Goal: Task Accomplishment & Management: Complete application form

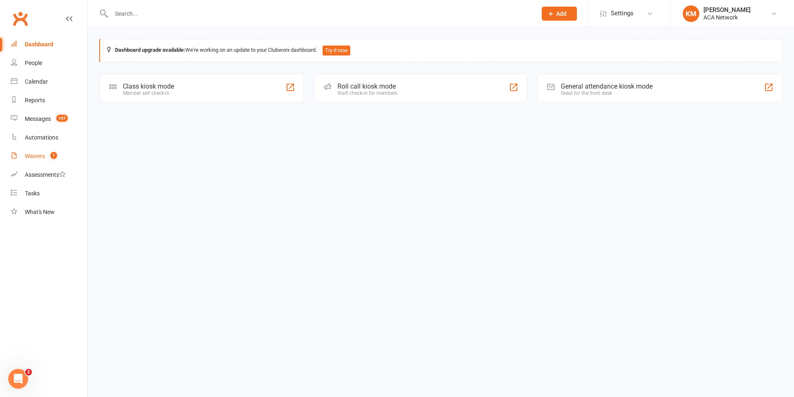
click at [38, 156] on div "Waivers" at bounding box center [35, 156] width 20 height 7
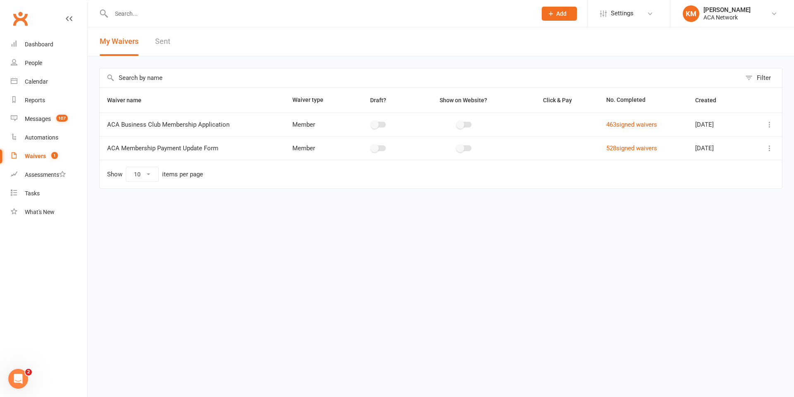
click at [131, 12] on input "text" at bounding box center [320, 14] width 422 height 12
type input "[PERSON_NAME]"
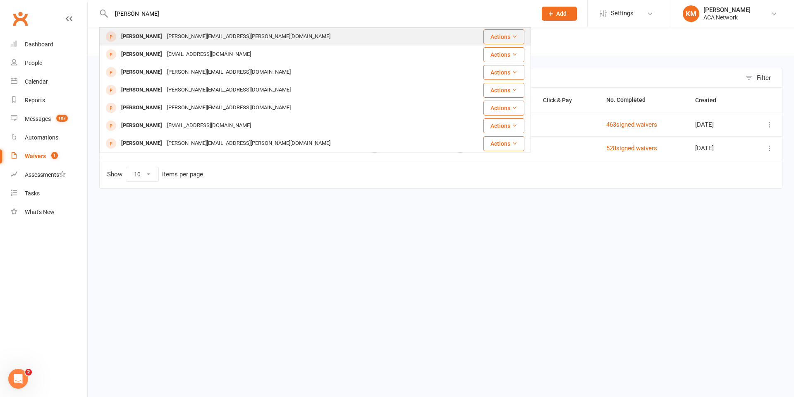
type input "[PERSON_NAME]"
click at [139, 37] on div "[PERSON_NAME]" at bounding box center [142, 37] width 46 height 12
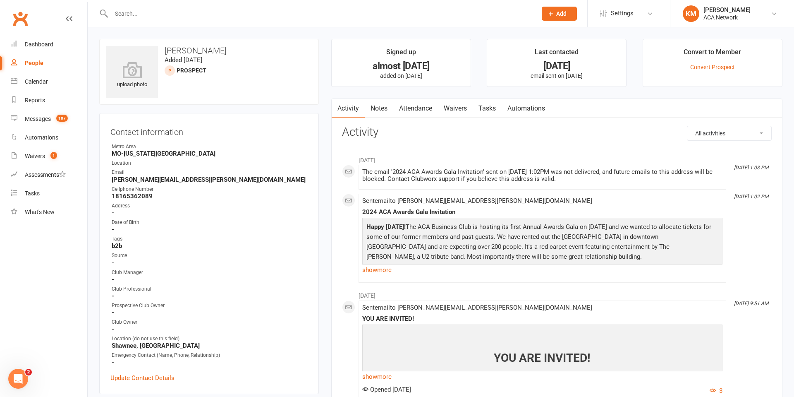
click at [118, 15] on input "text" at bounding box center [320, 14] width 422 height 12
click at [557, 12] on span "Add" at bounding box center [562, 13] width 10 height 7
click at [533, 39] on link "Prospect" at bounding box center [551, 36] width 74 height 19
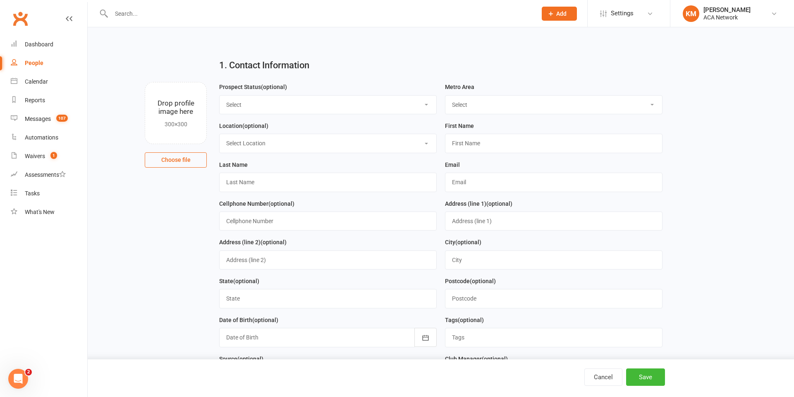
click at [251, 103] on select "Select Lead Guest Interview Not Interested" at bounding box center [328, 105] width 217 height 18
select select "Interview"
click at [220, 96] on select "Select Lead Guest Interview Not Interested" at bounding box center [328, 105] width 217 height 18
click at [241, 142] on select "Select Location ACA Global Business Club ACA Rookie Club [GEOGRAPHIC_DATA], [GE…" at bounding box center [328, 143] width 217 height 18
select select "10"
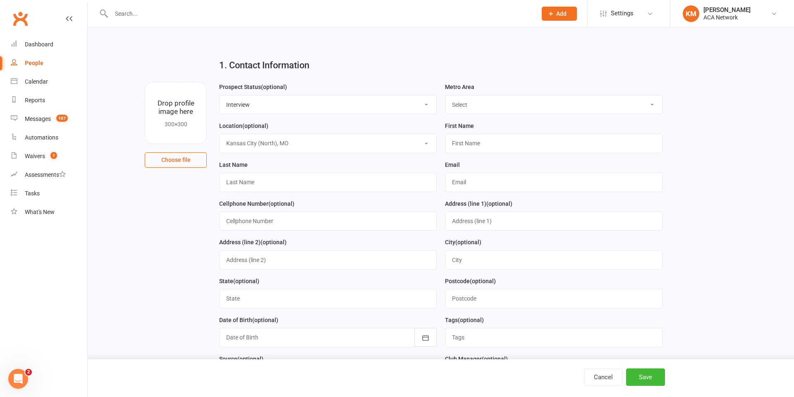
click at [220, 134] on select "Select Location ACA Global Business Club ACA Rookie Club [GEOGRAPHIC_DATA], [GE…" at bounding box center [328, 143] width 217 height 18
click at [250, 181] on input "text" at bounding box center [328, 182] width 218 height 19
type input "[PERSON_NAME]"
click at [257, 225] on input "text" at bounding box center [328, 220] width 218 height 19
type input "[PHONE_NUMBER]"
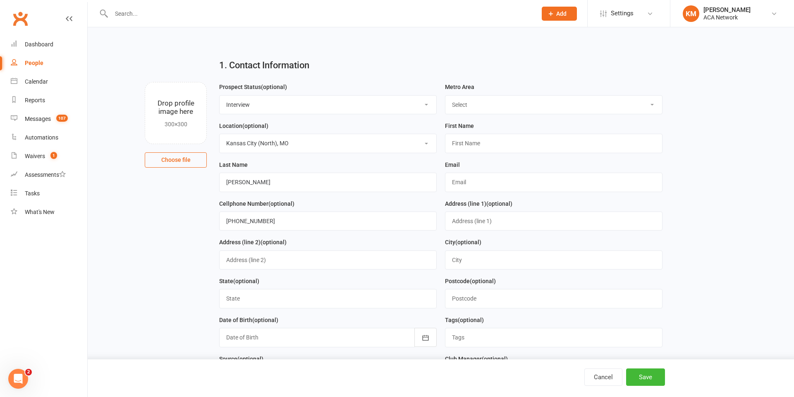
click at [467, 103] on select "Select ACA AL-[GEOGRAPHIC_DATA] [GEOGRAPHIC_DATA]-Mobile [GEOGRAPHIC_DATA]-Ft. …" at bounding box center [554, 105] width 217 height 18
select select "MO-[US_STATE][GEOGRAPHIC_DATA]"
click at [446, 96] on select "Select ACA AL-[GEOGRAPHIC_DATA] [GEOGRAPHIC_DATA]-Mobile [GEOGRAPHIC_DATA]-Ft. …" at bounding box center [554, 105] width 217 height 18
click at [454, 146] on input "text" at bounding box center [554, 143] width 218 height 19
type input "[PERSON_NAME]"
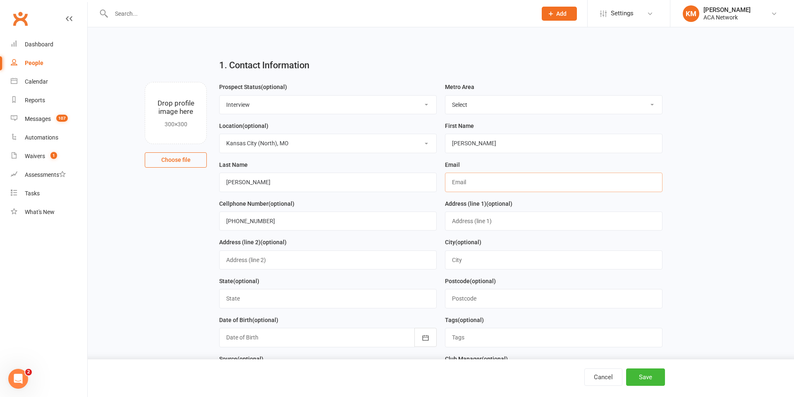
click at [467, 184] on input "text" at bounding box center [554, 182] width 218 height 19
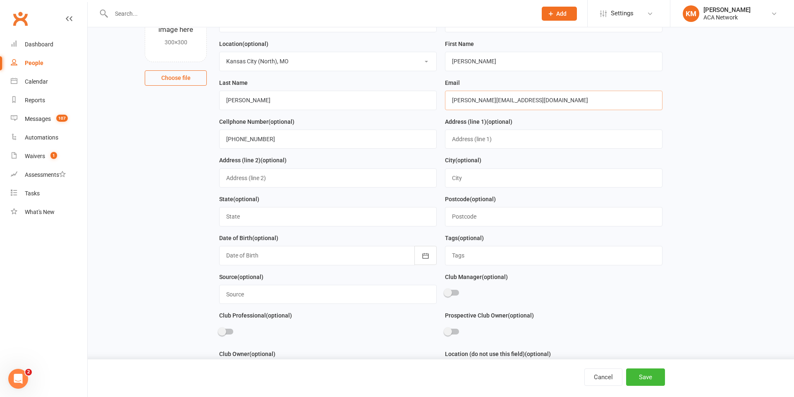
scroll to position [81, 0]
type input "[PERSON_NAME][EMAIL_ADDRESS][DOMAIN_NAME]"
click at [458, 142] on input "text" at bounding box center [554, 140] width 218 height 19
type input "[STREET_ADDRESS]"
click at [467, 180] on input "text" at bounding box center [554, 179] width 218 height 19
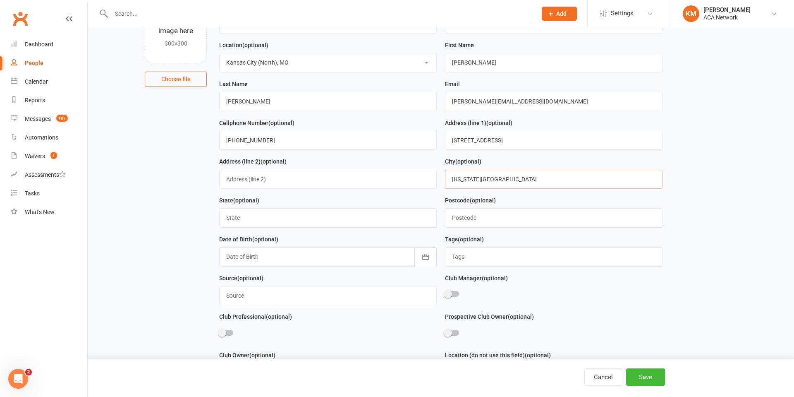
type input "[US_STATE][GEOGRAPHIC_DATA]"
type input "M"
click at [249, 219] on input "text" at bounding box center [328, 217] width 218 height 19
type input "MO"
drag, startPoint x: 463, startPoint y: 215, endPoint x: 438, endPoint y: 218, distance: 25.9
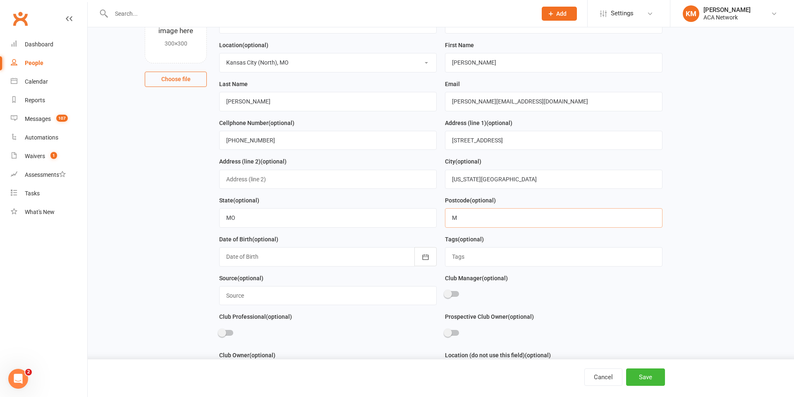
click at [439, 218] on form "Prospect Status (optional) Select Lead Guest Interview Not Interested Metro Are…" at bounding box center [440, 214] width 451 height 426
type input "64118"
click at [271, 255] on div at bounding box center [328, 256] width 218 height 19
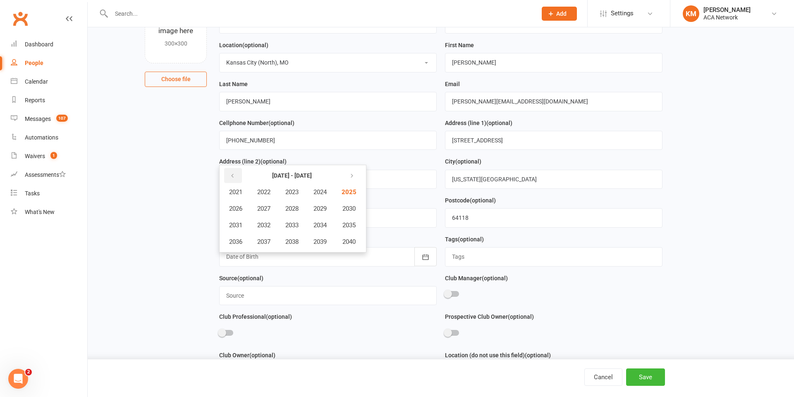
click at [231, 175] on icon "button" at bounding box center [233, 176] width 6 height 7
click at [233, 178] on icon "button" at bounding box center [233, 176] width 6 height 7
click at [233, 177] on icon "button" at bounding box center [233, 176] width 6 height 7
click at [233, 176] on icon "button" at bounding box center [233, 176] width 6 height 7
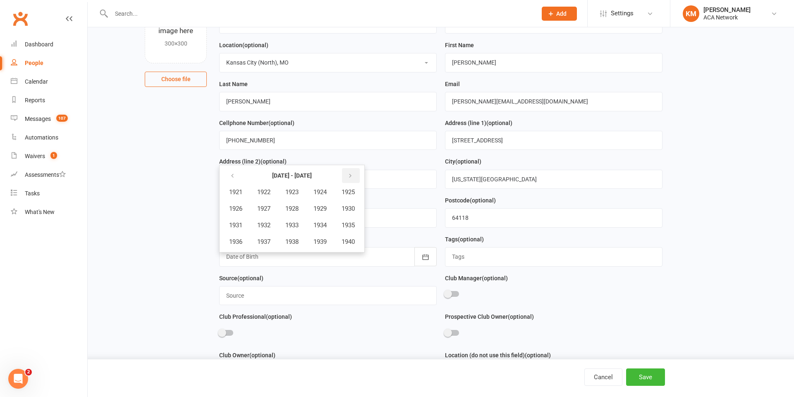
click at [353, 179] on icon "button" at bounding box center [351, 176] width 6 height 7
click at [294, 244] on span "1958" at bounding box center [291, 241] width 13 height 7
click at [244, 209] on span "April" at bounding box center [240, 208] width 13 height 7
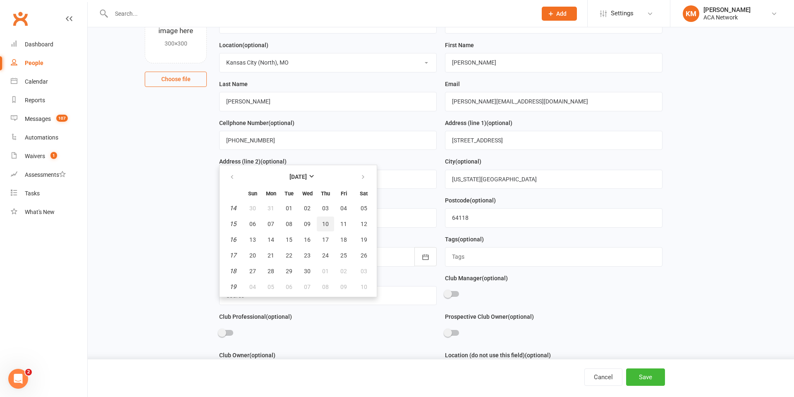
click at [327, 224] on span "10" at bounding box center [325, 224] width 7 height 7
type input "[DATE]"
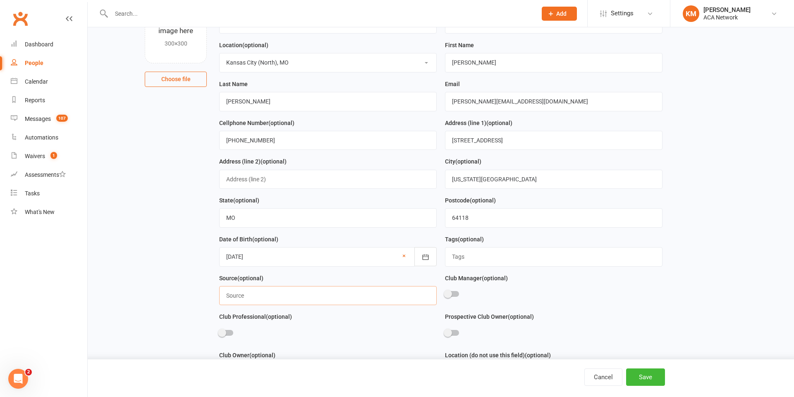
click at [251, 293] on input "text" at bounding box center [328, 295] width 218 height 19
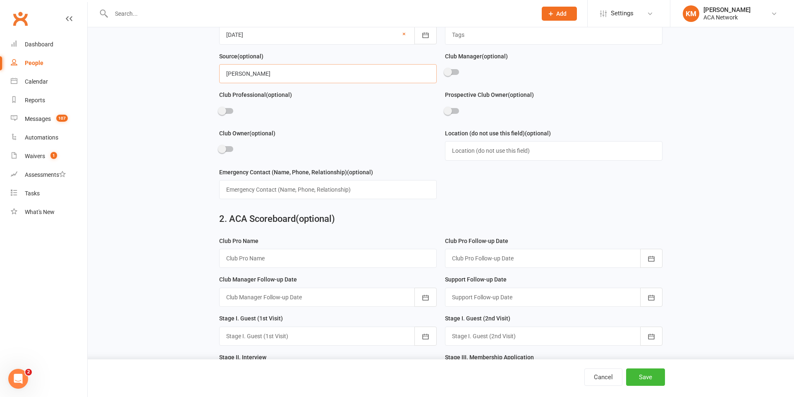
scroll to position [306, 0]
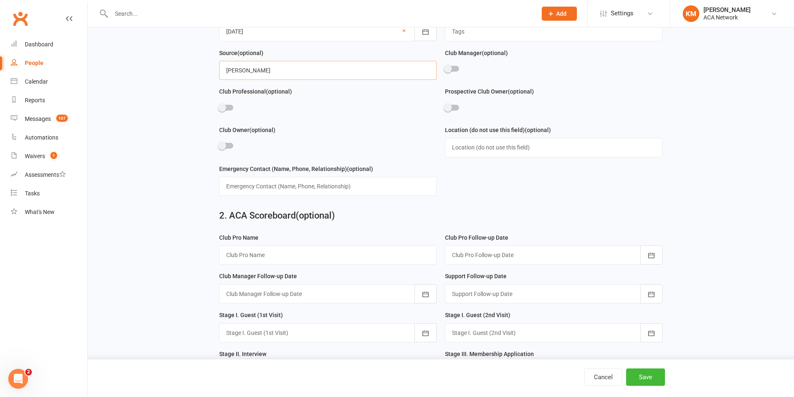
type input "[PERSON_NAME]"
click at [271, 257] on input "text" at bounding box center [328, 254] width 218 height 19
type input "[PERSON_NAME]"
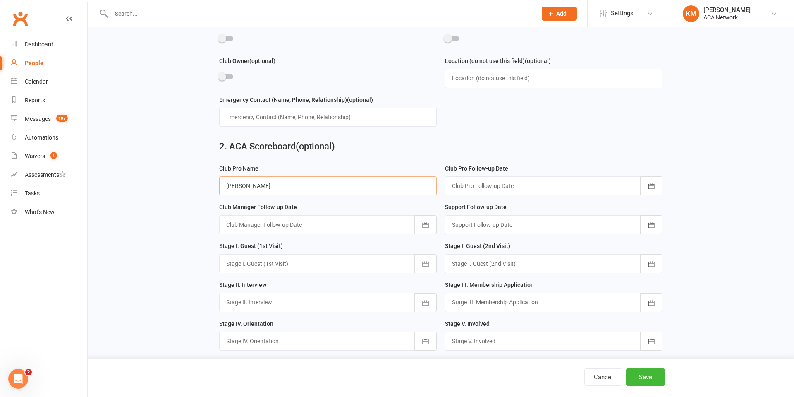
scroll to position [391, 0]
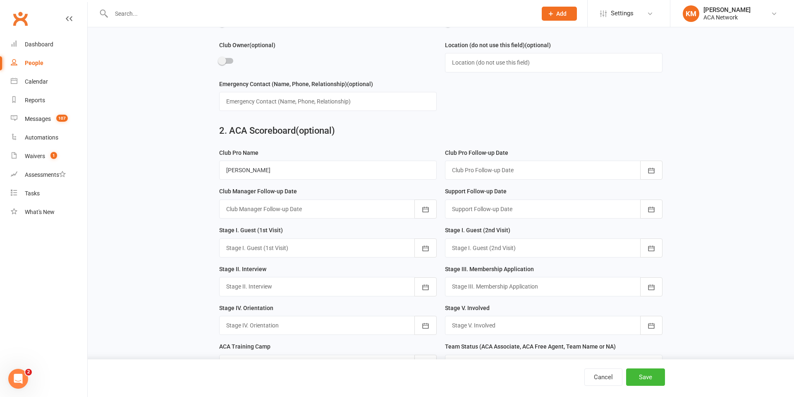
click at [501, 282] on div at bounding box center [554, 286] width 218 height 19
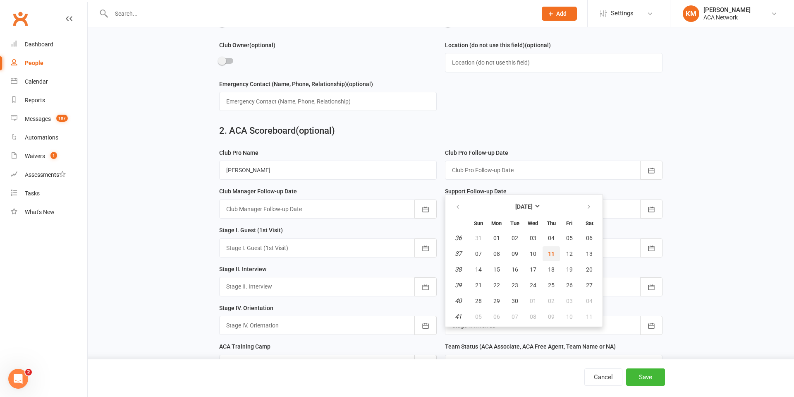
click at [548, 254] on span "11" at bounding box center [551, 253] width 7 height 7
type input "[DATE]"
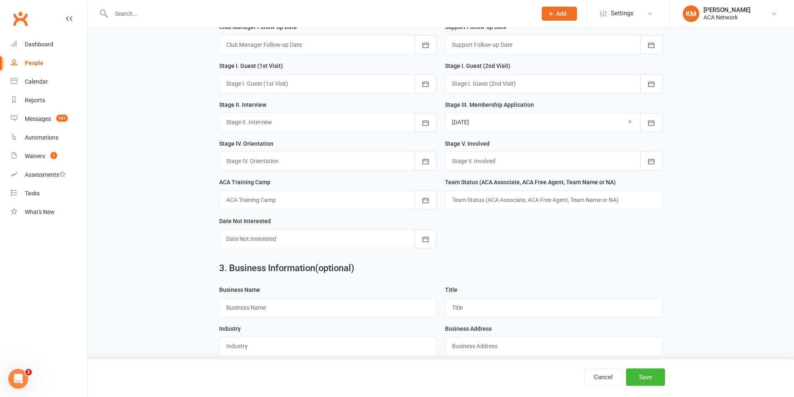
scroll to position [570, 0]
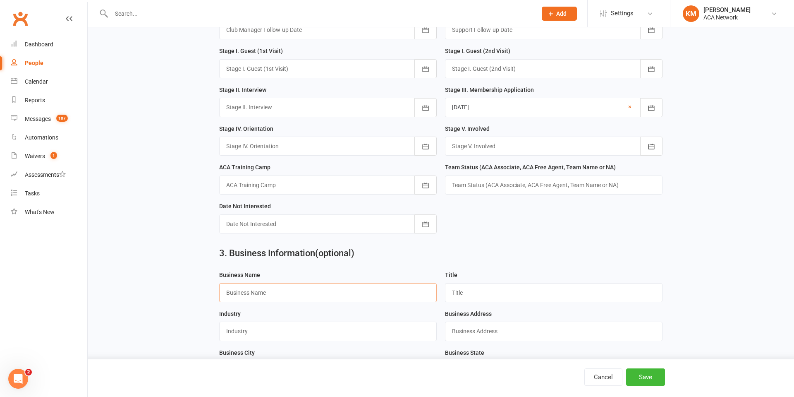
click at [271, 289] on input "text" at bounding box center [328, 292] width 218 height 19
type input "KC Payment"
click at [468, 290] on input "text" at bounding box center [554, 292] width 218 height 19
type input "Owner"
click at [266, 331] on input "text" at bounding box center [328, 330] width 218 height 19
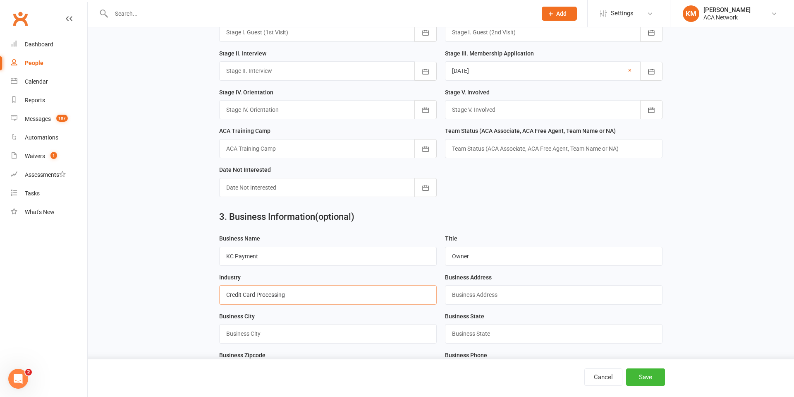
scroll to position [610, 0]
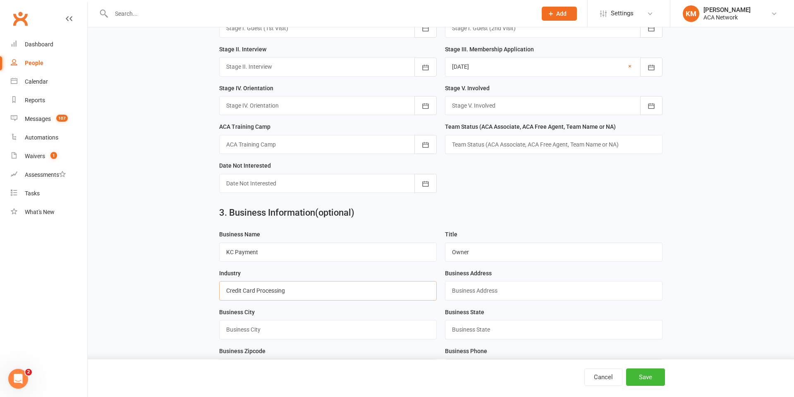
type input "Credit Card Processing"
click at [476, 292] on input "text" at bounding box center [554, 290] width 218 height 19
type input "[STREET_ADDRESS]"
click at [245, 329] on input "text" at bounding box center [328, 329] width 218 height 19
type input "[US_STATE][GEOGRAPHIC_DATA]"
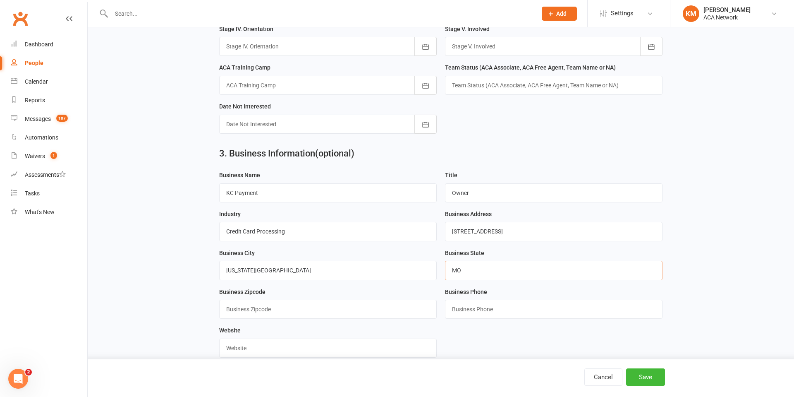
scroll to position [670, 0]
type input "MO"
click at [256, 310] on input "text" at bounding box center [328, 308] width 218 height 19
type input "64118"
click at [466, 311] on input "text" at bounding box center [554, 308] width 218 height 19
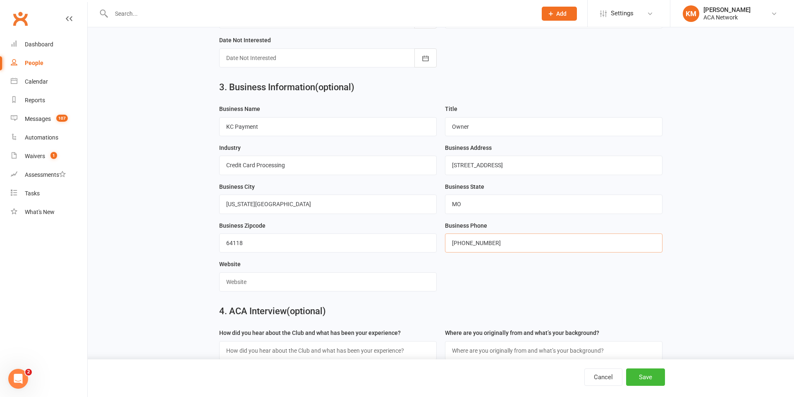
scroll to position [755, 0]
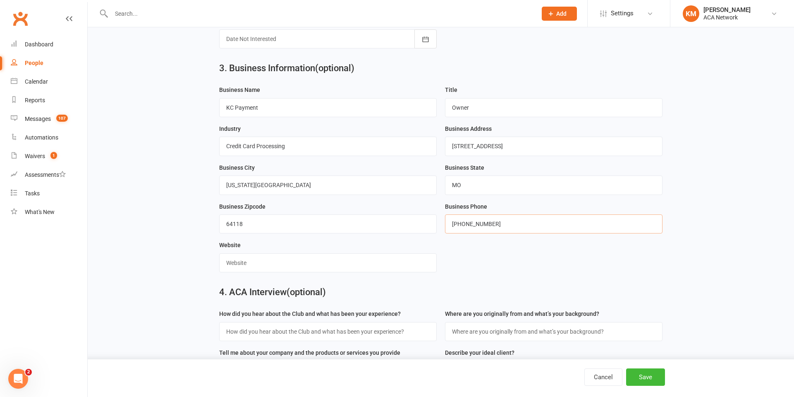
type input "[PHONE_NUMBER]"
click at [258, 264] on input "text" at bounding box center [328, 262] width 218 height 19
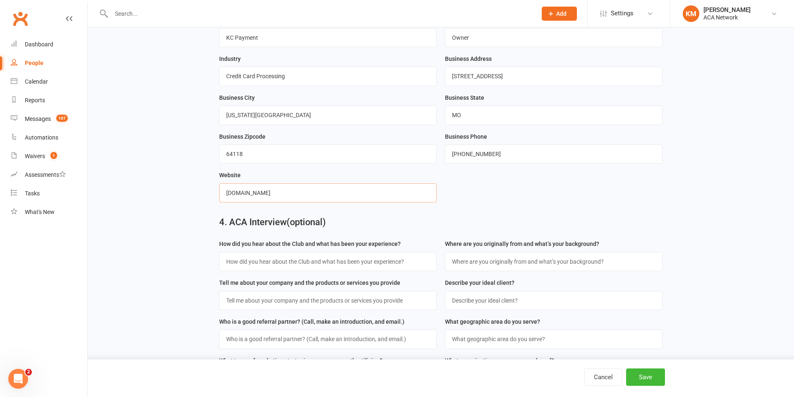
scroll to position [832, 0]
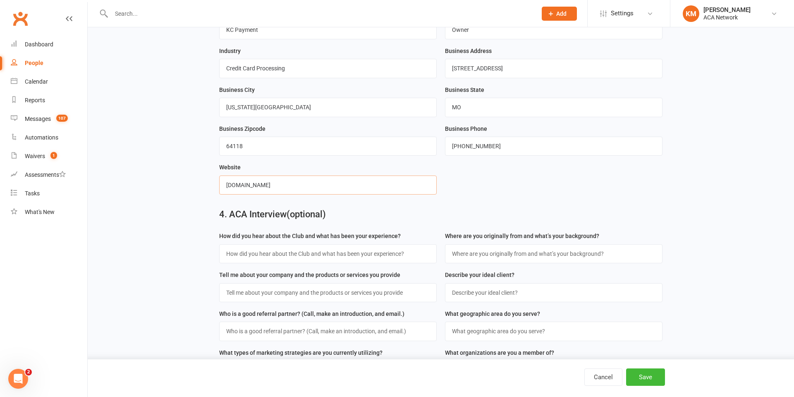
type input "[DOMAIN_NAME]"
click at [300, 257] on input "text" at bounding box center [328, 253] width 218 height 19
type input "K"
type input "I've known about it for awhile but [PERSON_NAME] got me reengaged"
click at [257, 291] on input "text" at bounding box center [328, 292] width 218 height 19
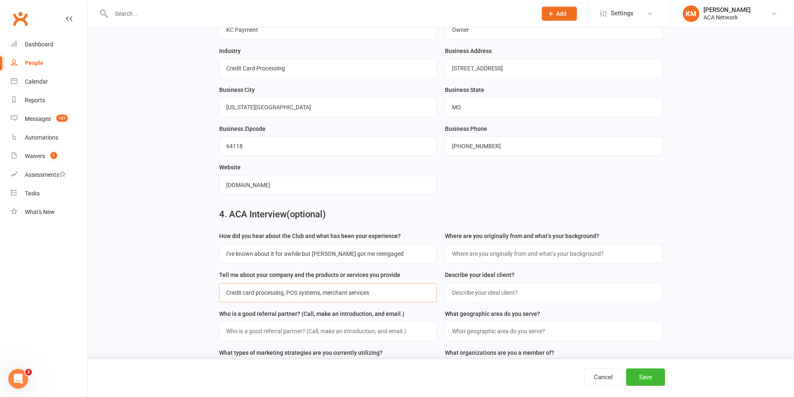
type input "Credit card processing, POS systems, merchant services"
click at [249, 334] on input "text" at bounding box center [328, 330] width 218 height 19
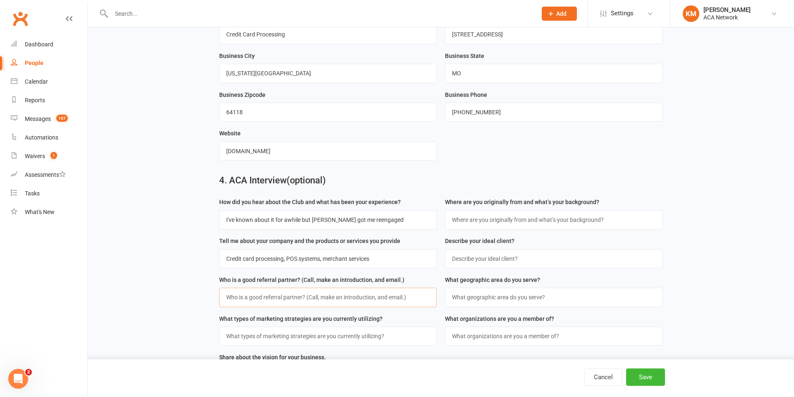
scroll to position [870, 0]
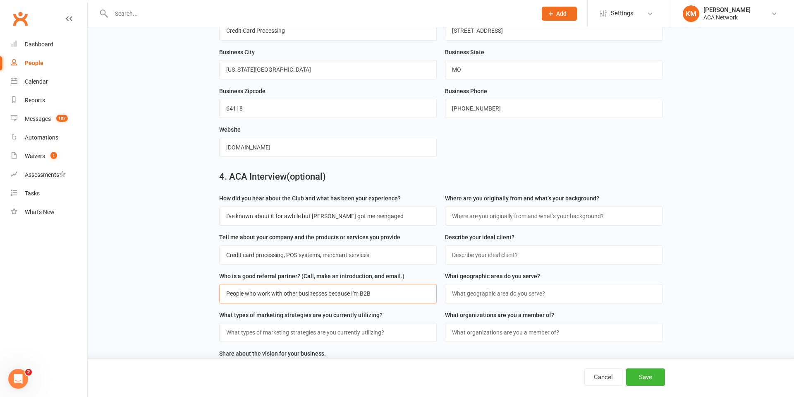
type input "People who work with other businesses because I'm B2B"
click at [278, 333] on input "text" at bounding box center [328, 332] width 218 height 19
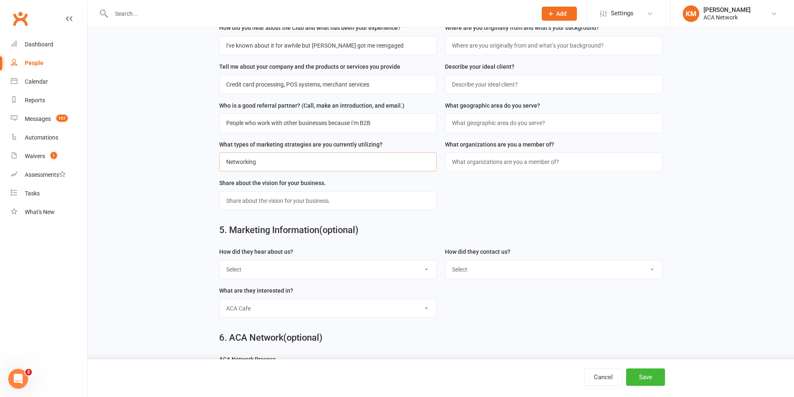
scroll to position [1048, 0]
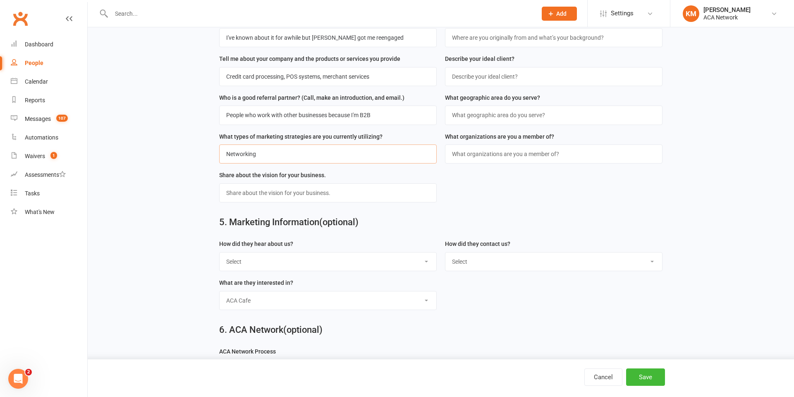
type input "Networking"
click at [319, 266] on select "Select Google Through A Friend Poster Magazine Walk by Facebook" at bounding box center [328, 261] width 217 height 18
select select "Through A Friend"
click at [220, 252] on select "Select Google Through A Friend Poster Magazine Walk by Facebook" at bounding box center [328, 261] width 217 height 18
click at [425, 299] on select "ACA Cafe ACA Playbook Interest Groups Teams Select" at bounding box center [328, 300] width 217 height 18
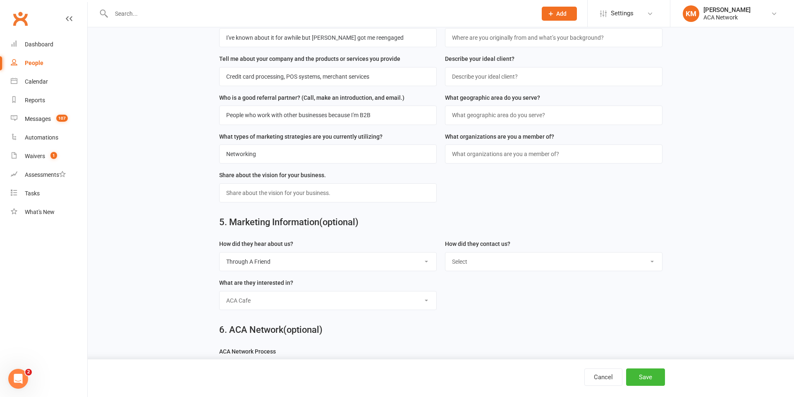
select select "Teams"
click at [220, 291] on select "ACA Cafe ACA Playbook Interest Groups Teams Select" at bounding box center [328, 300] width 217 height 18
click at [468, 268] on select "Select Phone Email In-Club" at bounding box center [554, 261] width 217 height 18
select select "In-Club"
click at [446, 252] on select "Select Phone Email In-Club" at bounding box center [554, 261] width 217 height 18
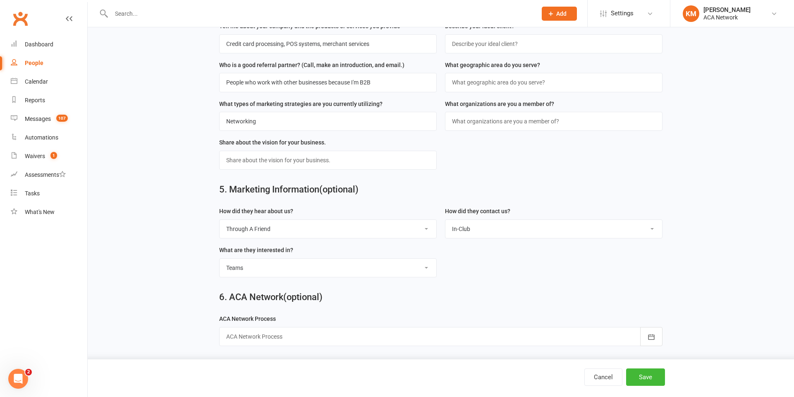
scroll to position [1083, 0]
click at [645, 379] on button "Save" at bounding box center [645, 376] width 39 height 17
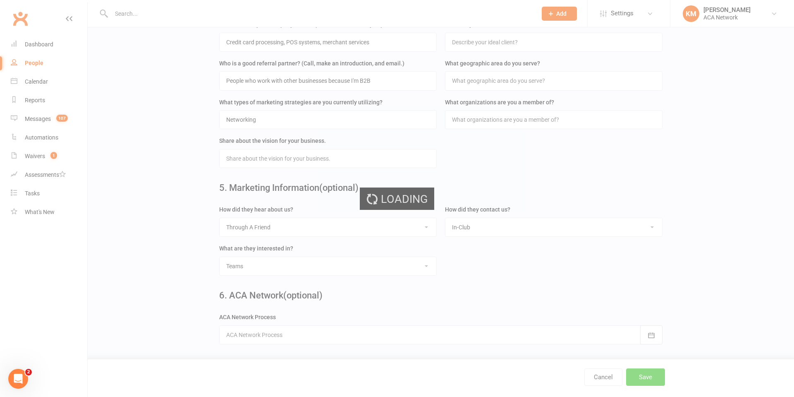
scroll to position [0, 0]
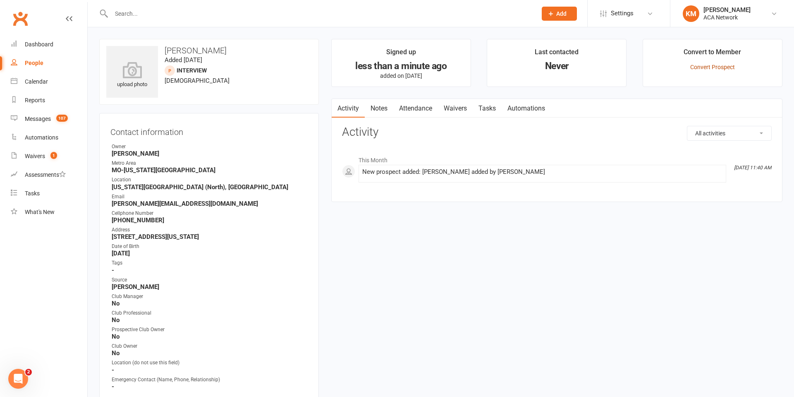
click at [712, 67] on link "Convert Prospect" at bounding box center [713, 67] width 45 height 7
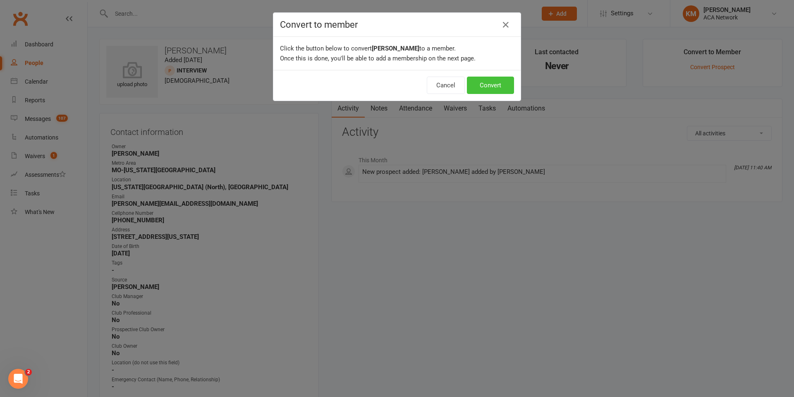
click at [477, 84] on button "Convert" at bounding box center [490, 85] width 47 height 17
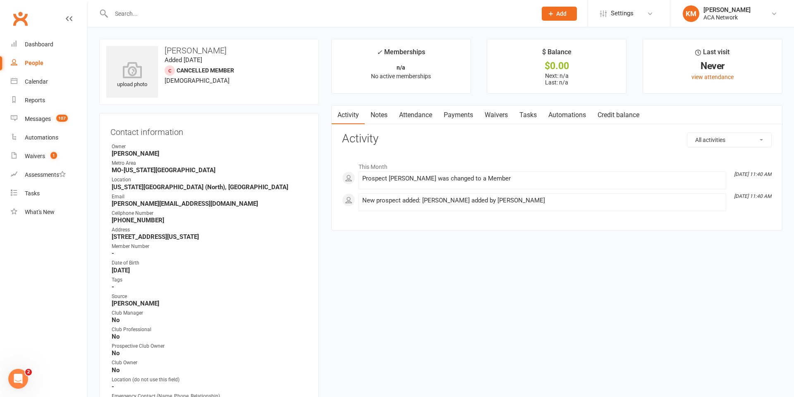
click at [463, 115] on link "Payments" at bounding box center [458, 115] width 41 height 19
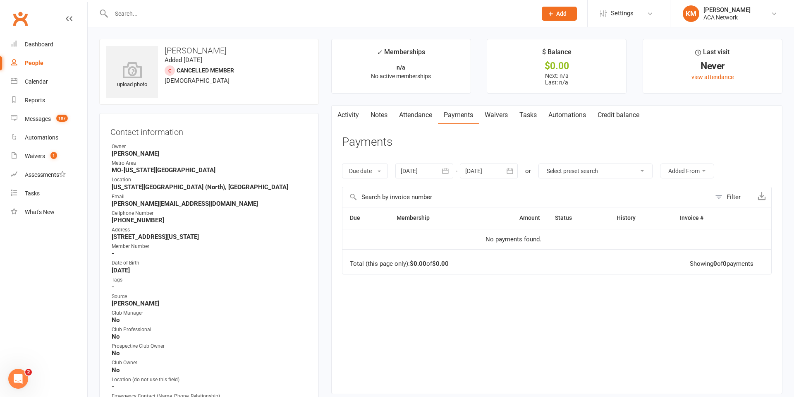
click at [493, 117] on link "Waivers" at bounding box center [496, 115] width 35 height 19
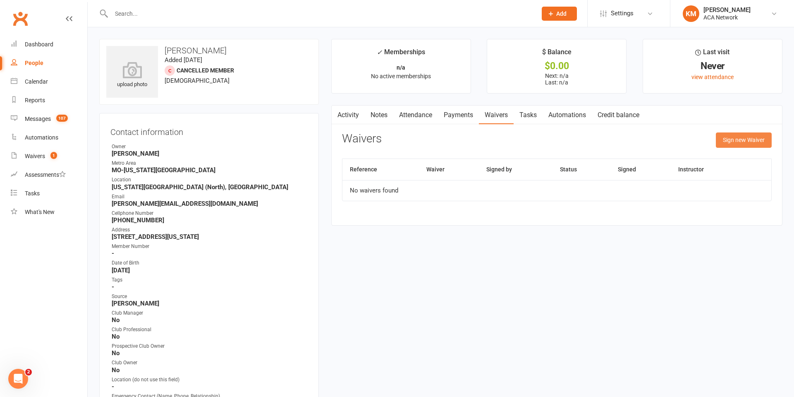
click at [759, 140] on button "Sign new Waiver" at bounding box center [744, 139] width 56 height 15
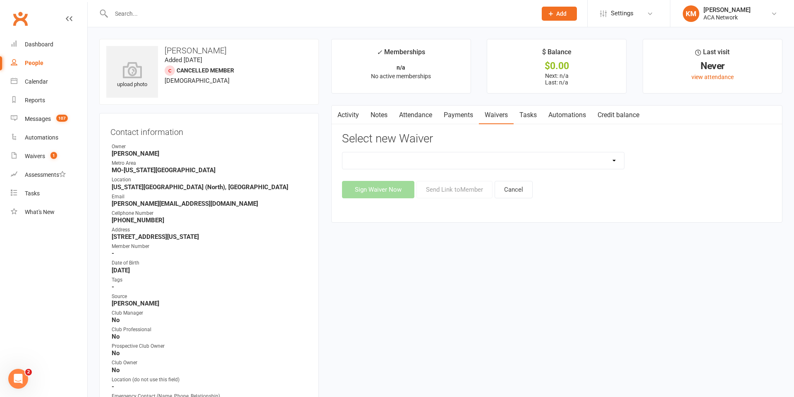
click at [457, 194] on div "Sign Waiver Now Send Link to Member Cancel" at bounding box center [557, 189] width 430 height 17
click at [463, 114] on link "Payments" at bounding box center [458, 115] width 41 height 19
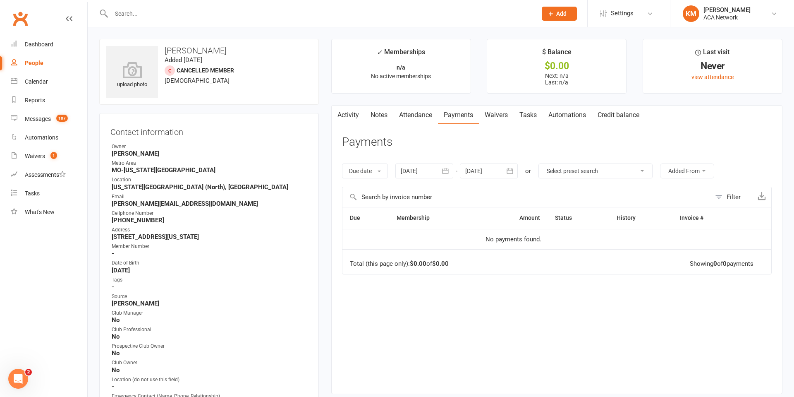
click at [659, 169] on div "Due date Due date Date paid Date failed [DATE] [DATE] Sun Mon Tue Wed Thu Fri S…" at bounding box center [557, 170] width 430 height 31
click at [701, 173] on button "Added From" at bounding box center [687, 170] width 54 height 15
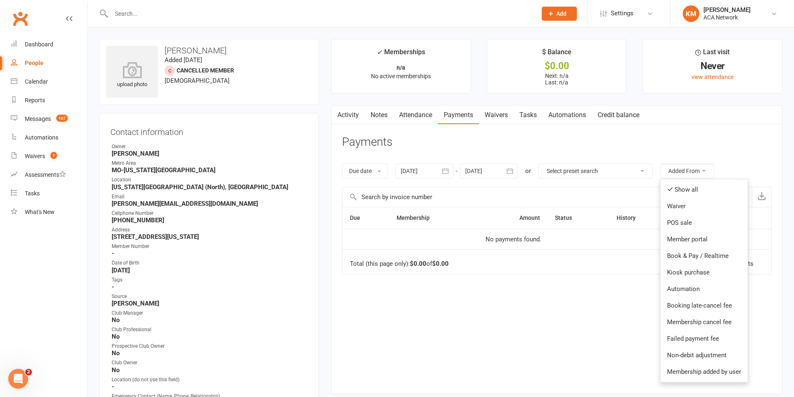
click at [657, 115] on nav "Activity Notes Attendance Payments Waivers Tasks Automations Credit balance" at bounding box center [557, 115] width 451 height 19
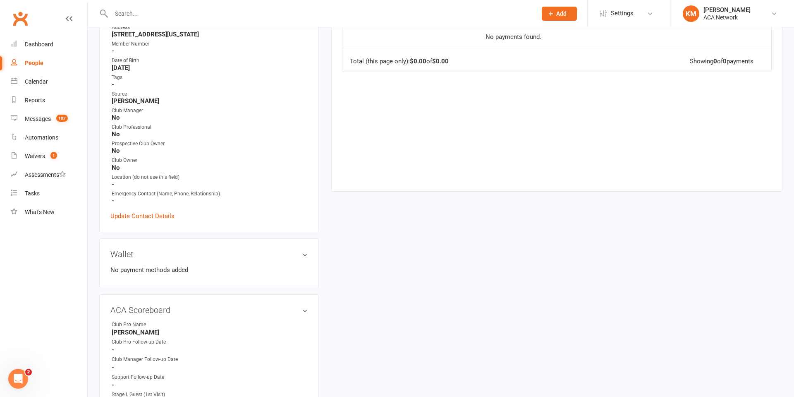
scroll to position [203, 0]
click at [302, 255] on h3 "Wallet" at bounding box center [208, 253] width 197 height 9
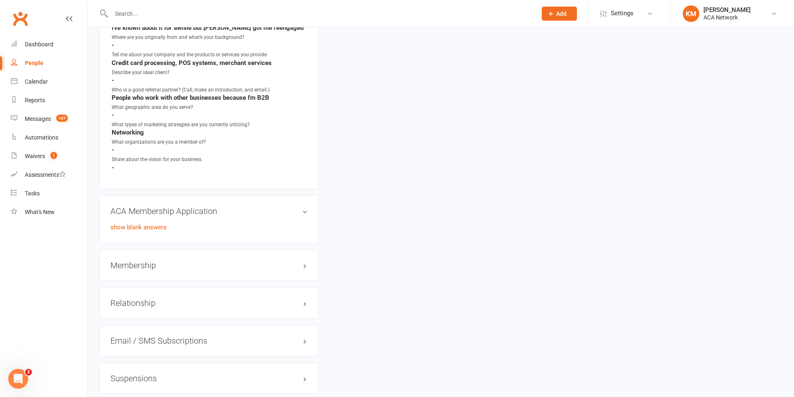
scroll to position [965, 0]
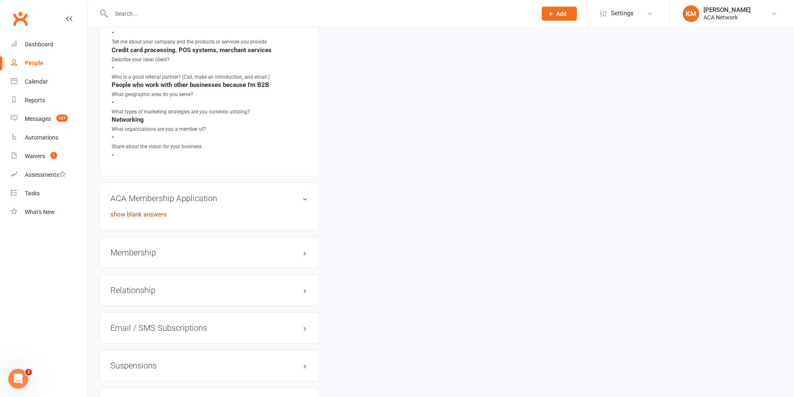
click at [147, 216] on link "show blank answers" at bounding box center [138, 214] width 56 height 7
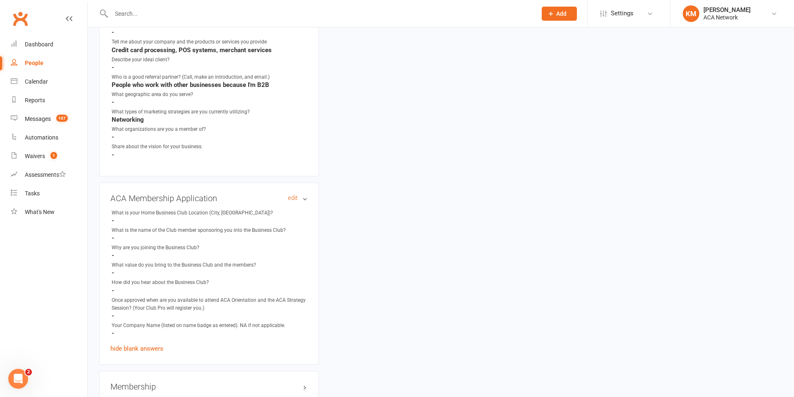
click at [200, 201] on h3 "ACA Membership Application edit" at bounding box center [208, 198] width 197 height 9
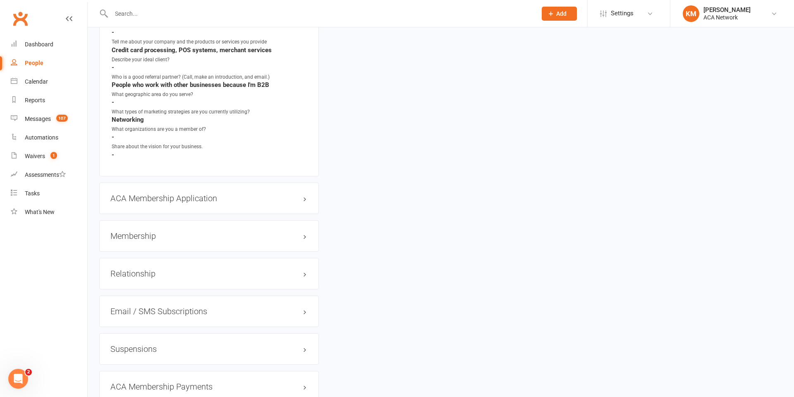
click at [298, 236] on h3 "Membership" at bounding box center [208, 235] width 197 height 9
click at [162, 267] on link "Add new membership" at bounding box center [140, 267] width 60 height 7
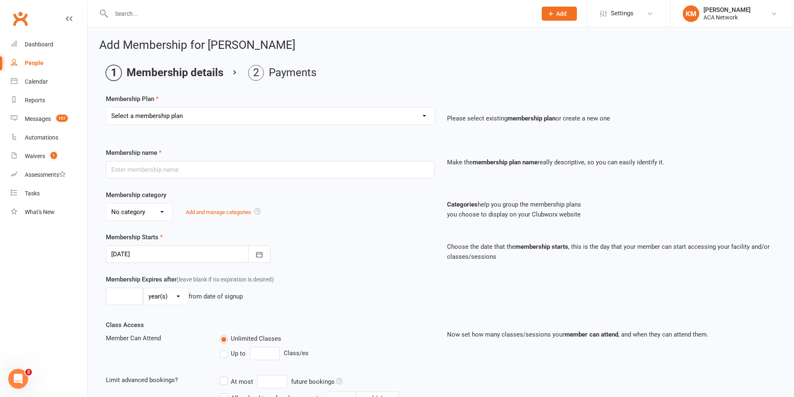
click at [419, 117] on select "Select a membership plan ACA Professional Membership ACA Young Professional Mem…" at bounding box center [270, 116] width 328 height 17
select select "0"
click at [106, 108] on select "Select a membership plan ACA Professional Membership ACA Young Professional Mem…" at bounding box center [270, 116] width 328 height 17
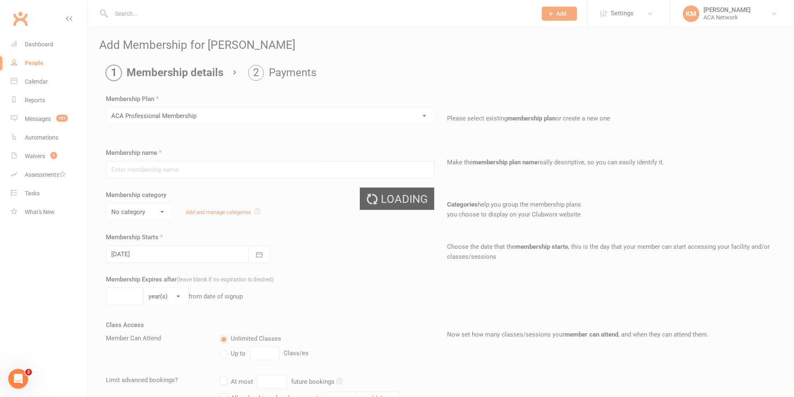
type input "ACA Professional Membership"
select select "1"
type input "0"
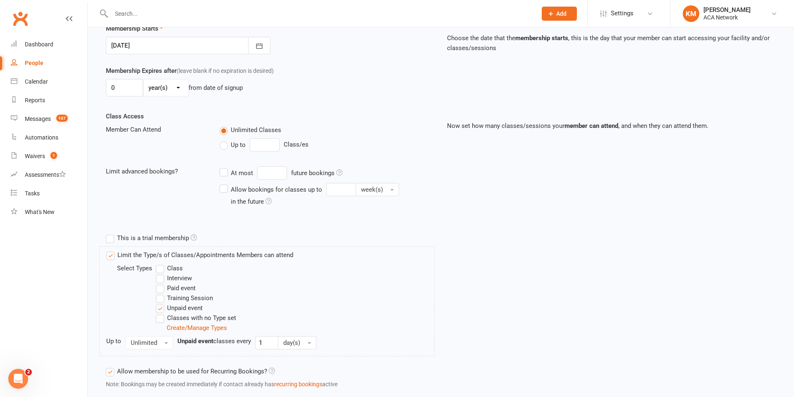
scroll to position [261, 0]
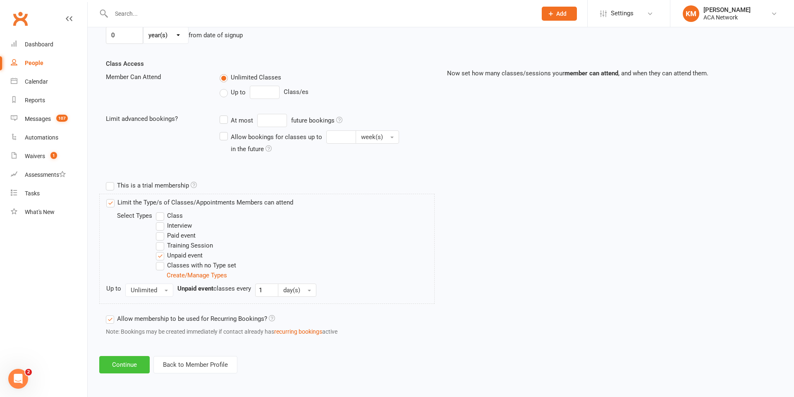
click at [118, 361] on button "Continue" at bounding box center [124, 364] width 50 height 17
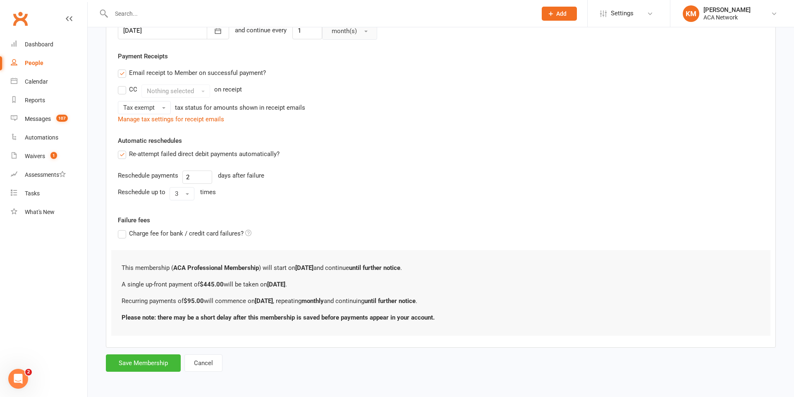
scroll to position [0, 0]
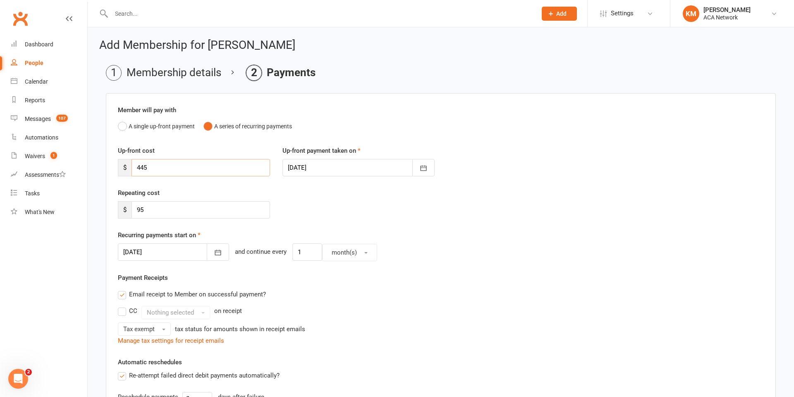
drag, startPoint x: 152, startPoint y: 167, endPoint x: 127, endPoint y: 170, distance: 25.0
click at [127, 170] on div "$ 445" at bounding box center [194, 167] width 152 height 17
type input "3"
type input "445"
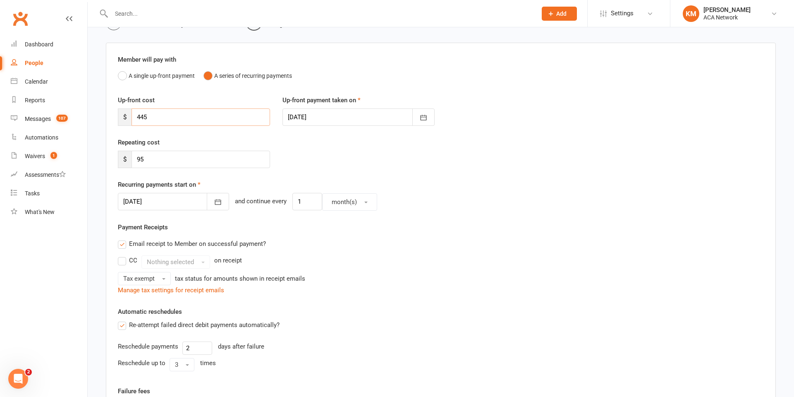
scroll to position [56, 0]
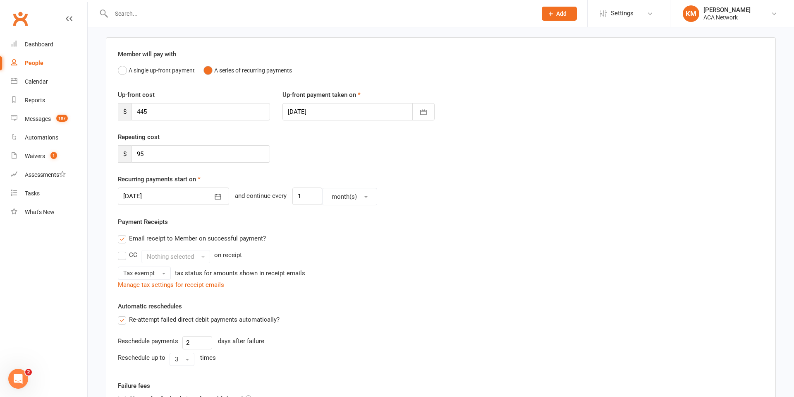
click at [120, 256] on label "CC" at bounding box center [127, 255] width 19 height 10
click at [120, 250] on input "CC" at bounding box center [120, 250] width 5 height 0
click at [202, 257] on span "button" at bounding box center [203, 257] width 3 height 2
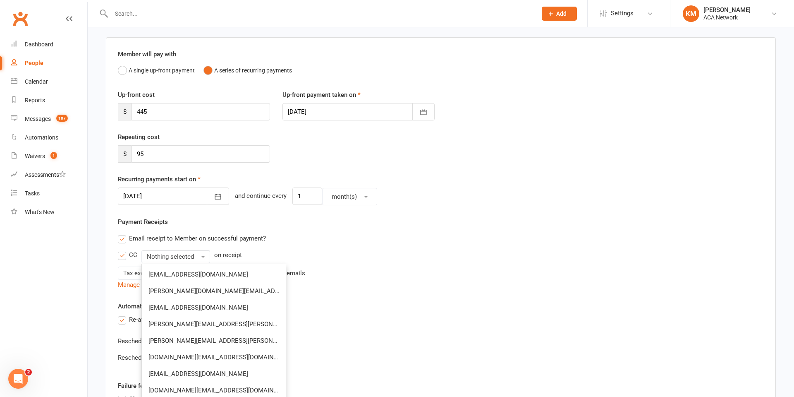
click at [345, 250] on div "CC Nothing selected [EMAIL_ADDRESS][DOMAIN_NAME] [PERSON_NAME][DOMAIN_NAME][EMA…" at bounding box center [441, 256] width 646 height 13
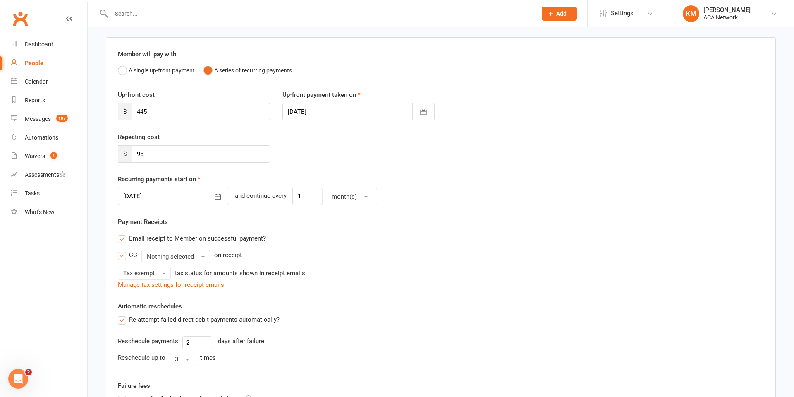
click at [122, 256] on label "CC" at bounding box center [127, 255] width 19 height 10
click at [122, 250] on input "CC" at bounding box center [120, 250] width 5 height 0
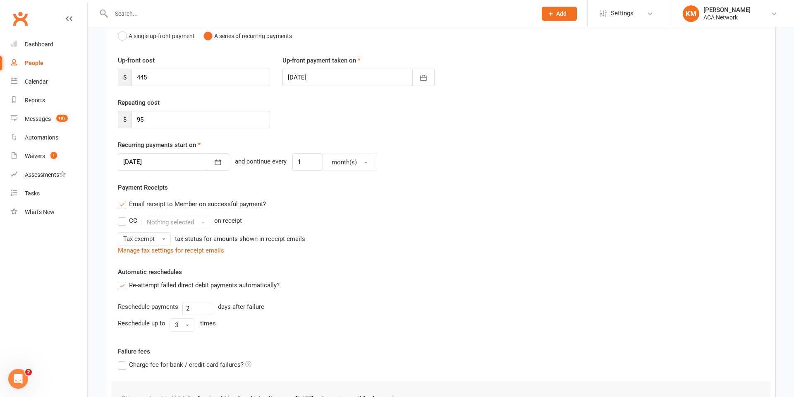
scroll to position [101, 0]
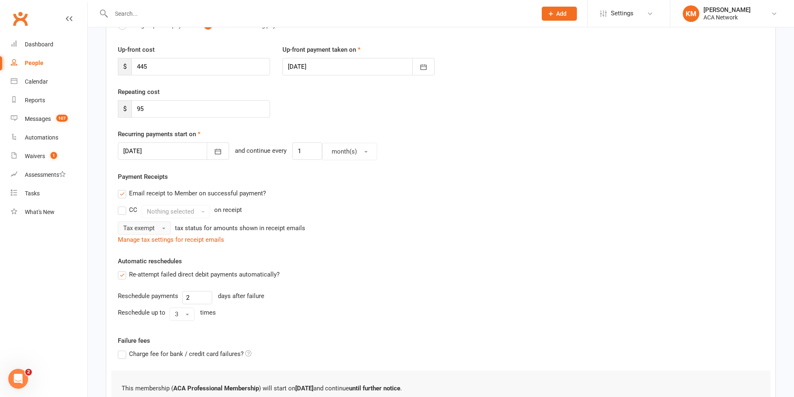
click at [157, 230] on button "Tax exempt" at bounding box center [144, 227] width 53 height 13
click at [333, 243] on div "Manage tax settings for receipt emails" at bounding box center [441, 240] width 646 height 10
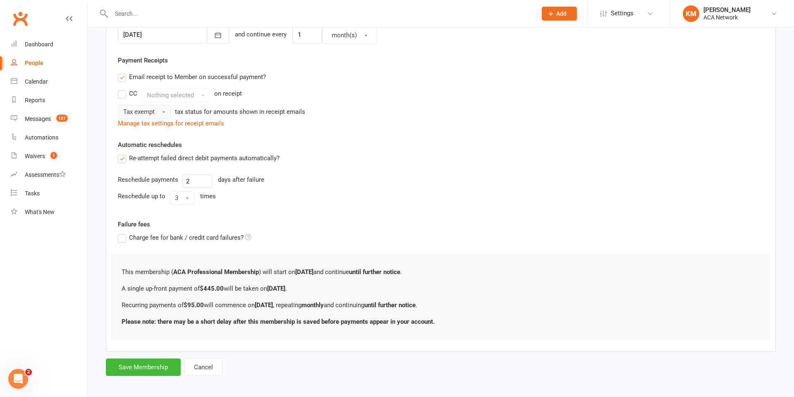
scroll to position [221, 0]
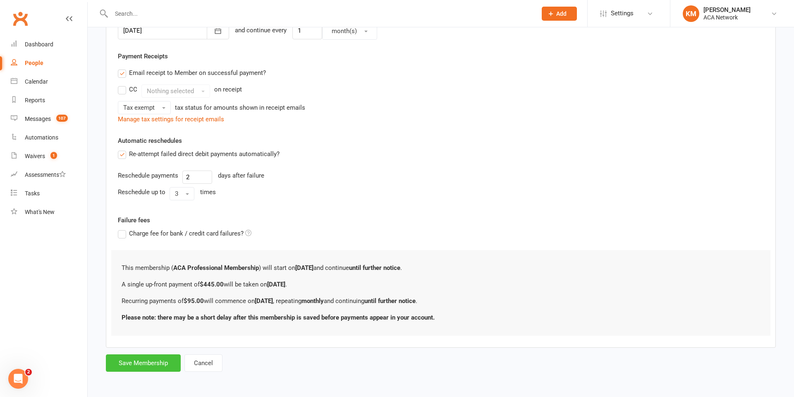
click at [147, 365] on button "Save Membership" at bounding box center [143, 362] width 75 height 17
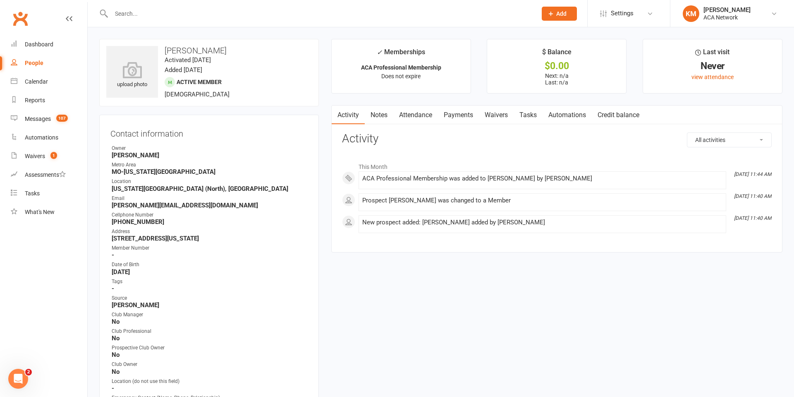
click at [741, 143] on select "All activities Bookings / Attendances Communications Notes Failed SMSes Grading…" at bounding box center [730, 140] width 84 height 14
select select "InvoiceLogEntry"
click at [688, 133] on select "All activities Bookings / Attendances Communications Notes Failed SMSes Grading…" at bounding box center [730, 140] width 84 height 14
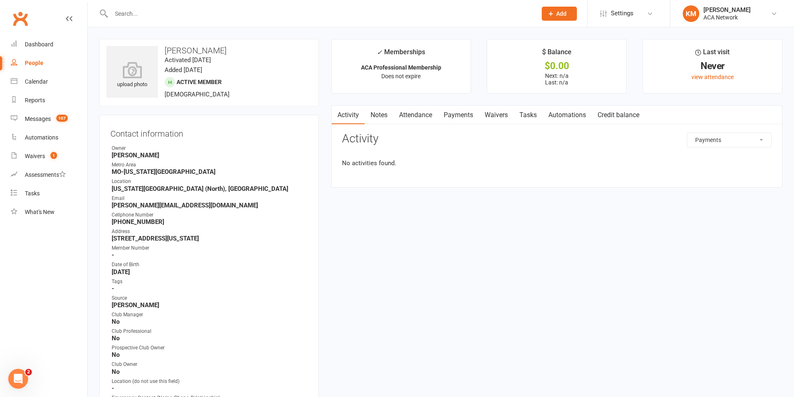
click at [468, 113] on link "Payments" at bounding box center [458, 115] width 41 height 19
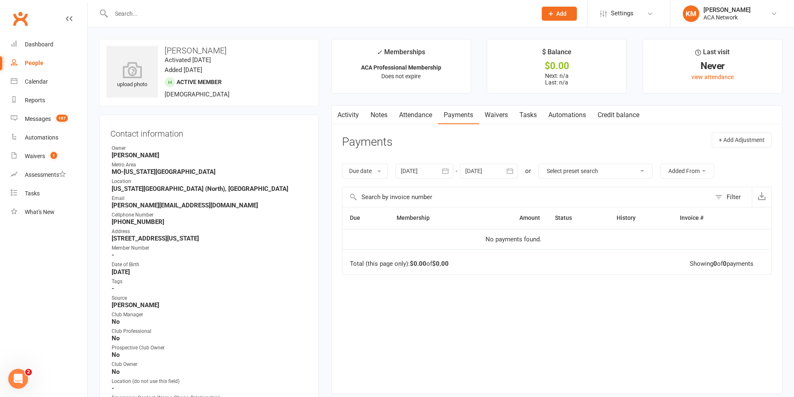
click at [379, 112] on link "Notes" at bounding box center [379, 115] width 29 height 19
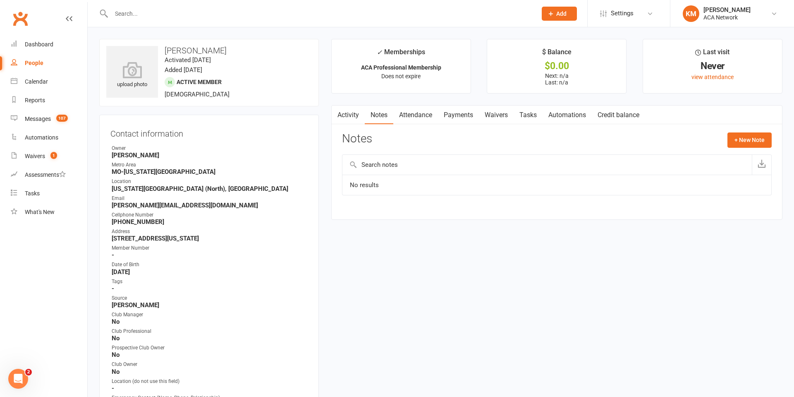
click at [430, 114] on link "Attendance" at bounding box center [415, 115] width 45 height 19
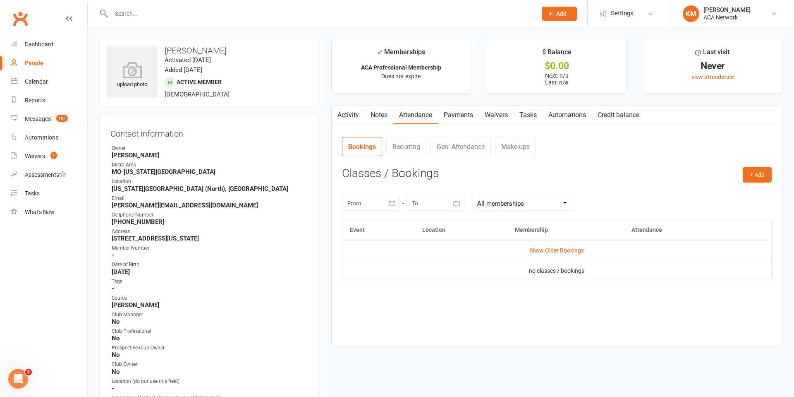
click at [461, 113] on link "Payments" at bounding box center [458, 115] width 41 height 19
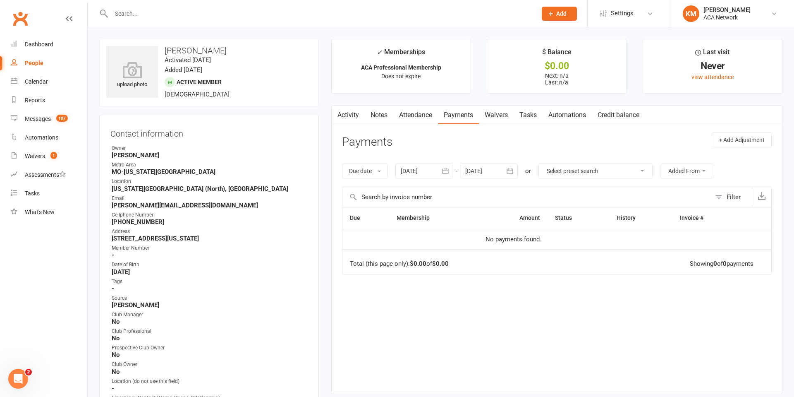
click at [501, 115] on link "Waivers" at bounding box center [496, 115] width 35 height 19
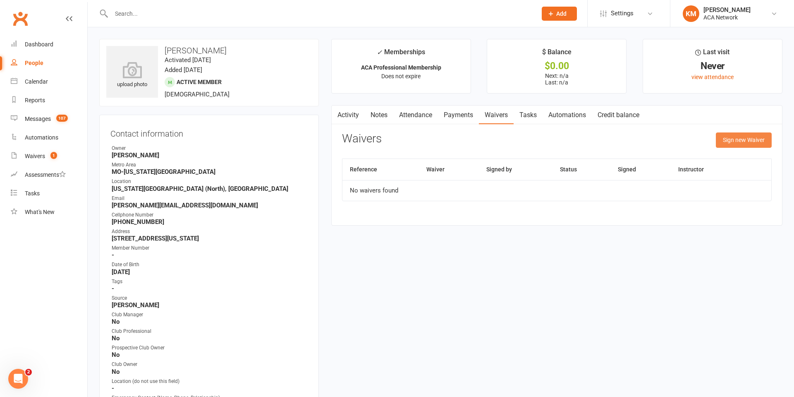
click at [742, 139] on button "Sign new Waiver" at bounding box center [744, 139] width 56 height 15
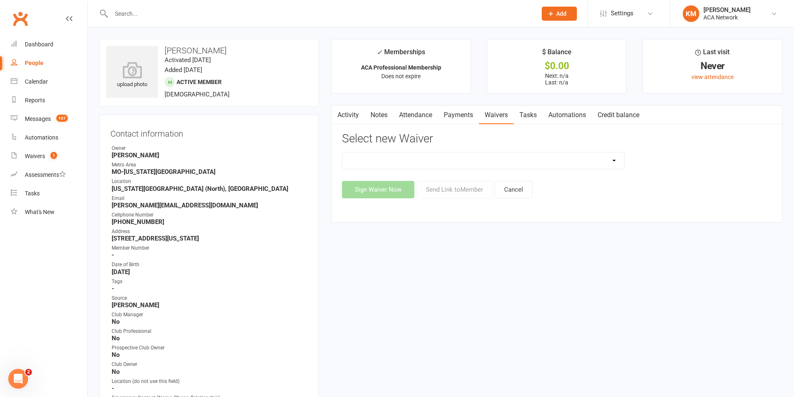
click at [369, 159] on select "ACA Business Club Membership Application ACA Membership Payment Update Form" at bounding box center [484, 160] width 282 height 17
select select "10818"
click at [343, 152] on select "ACA Business Club Membership Application ACA Membership Payment Update Form" at bounding box center [484, 160] width 282 height 17
click at [392, 192] on button "Sign Waiver Now" at bounding box center [378, 189] width 72 height 17
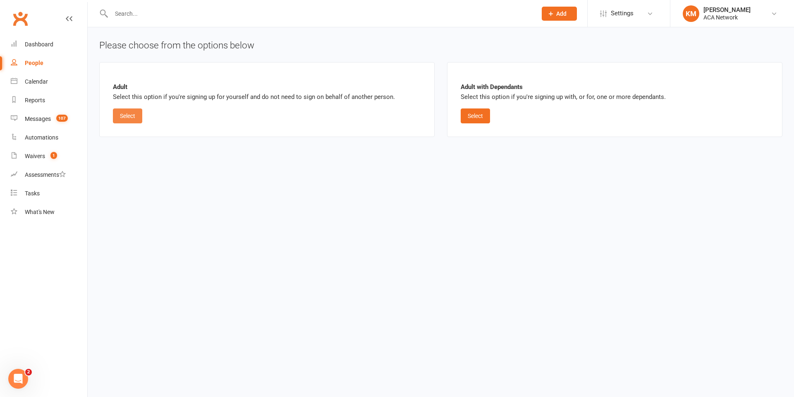
click at [123, 115] on button "Select" at bounding box center [127, 115] width 29 height 15
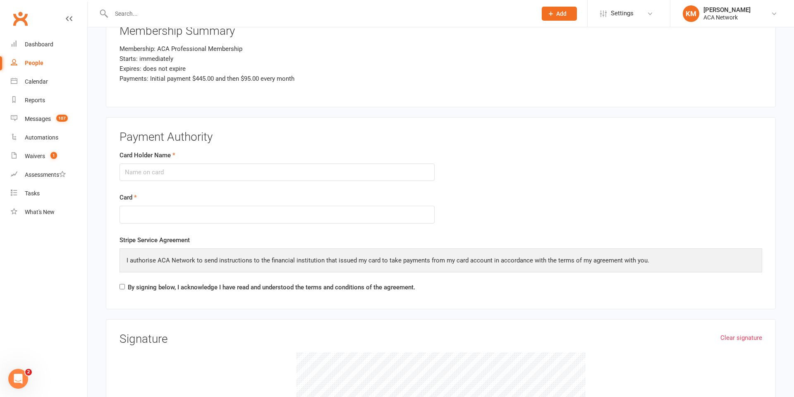
scroll to position [1069, 0]
click at [163, 175] on input "Card Holder Name" at bounding box center [277, 170] width 315 height 17
type input "[PERSON_NAME]"
drag, startPoint x: 123, startPoint y: 284, endPoint x: 204, endPoint y: 306, distance: 83.5
click at [123, 285] on input "By signing below, I acknowledge I have read and understood the terms and condit…" at bounding box center [122, 284] width 5 height 5
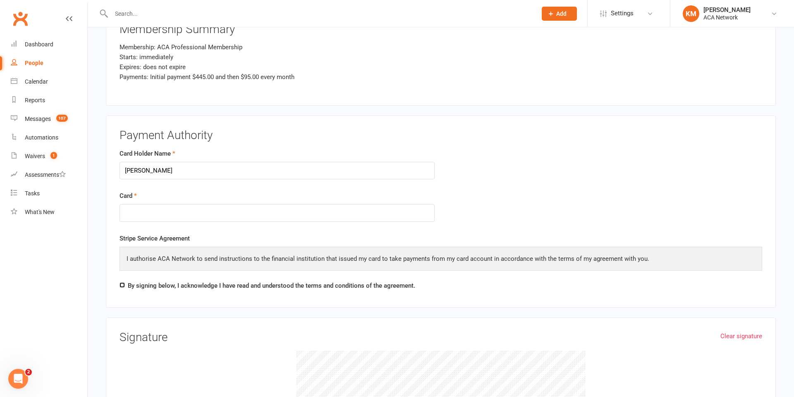
checkbox input "true"
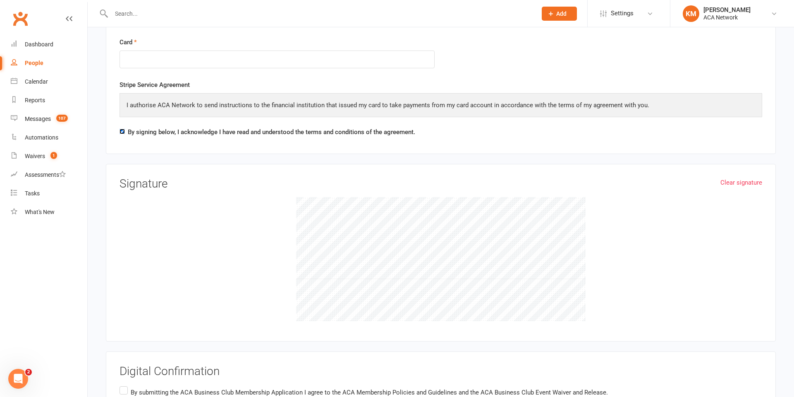
scroll to position [1239, 0]
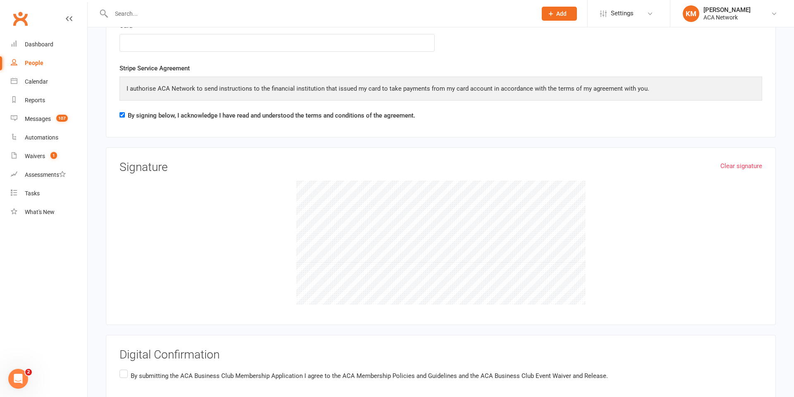
drag, startPoint x: 162, startPoint y: 225, endPoint x: 191, endPoint y: 250, distance: 37.6
click at [191, 250] on div at bounding box center [441, 242] width 643 height 124
click at [190, 235] on div at bounding box center [441, 242] width 643 height 124
click at [168, 205] on div at bounding box center [441, 242] width 643 height 124
click at [125, 374] on label "By submitting the ACA Business Club Membership Application I agree to the ACA M…" at bounding box center [364, 376] width 489 height 16
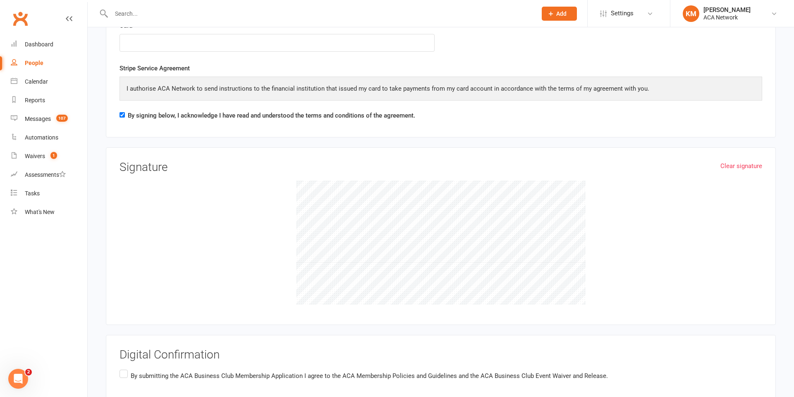
click at [125, 368] on input "By submitting the ACA Business Club Membership Application I agree to the ACA M…" at bounding box center [122, 368] width 5 height 0
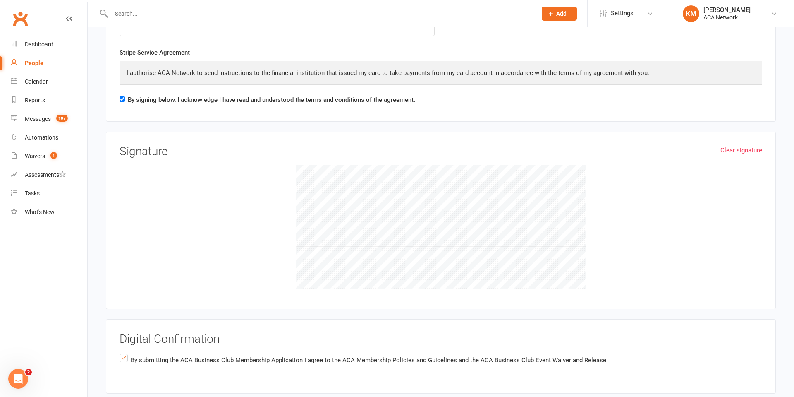
scroll to position [1255, 0]
click at [331, 249] on div at bounding box center [441, 227] width 643 height 124
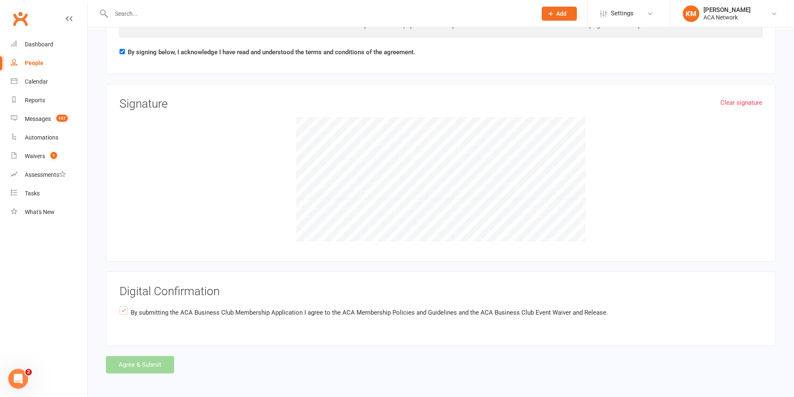
scroll to position [1304, 0]
drag, startPoint x: 271, startPoint y: 327, endPoint x: 146, endPoint y: 365, distance: 130.9
drag, startPoint x: 747, startPoint y: 101, endPoint x: 718, endPoint y: 113, distance: 31.4
click at [747, 101] on link "Clear signature" at bounding box center [742, 101] width 42 height 10
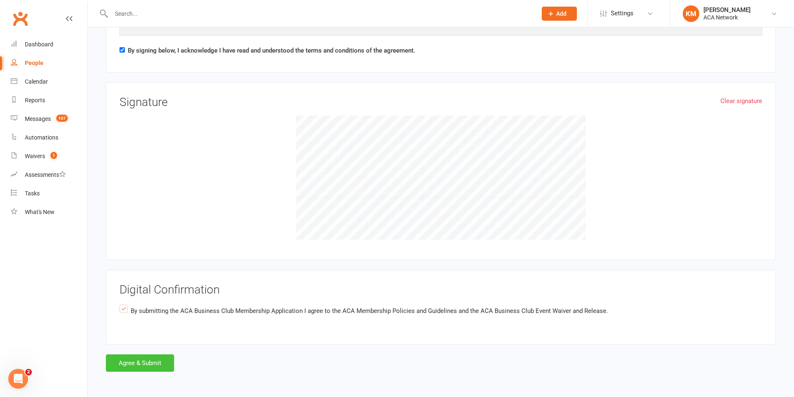
click at [140, 366] on button "Agree & Submit" at bounding box center [140, 362] width 68 height 17
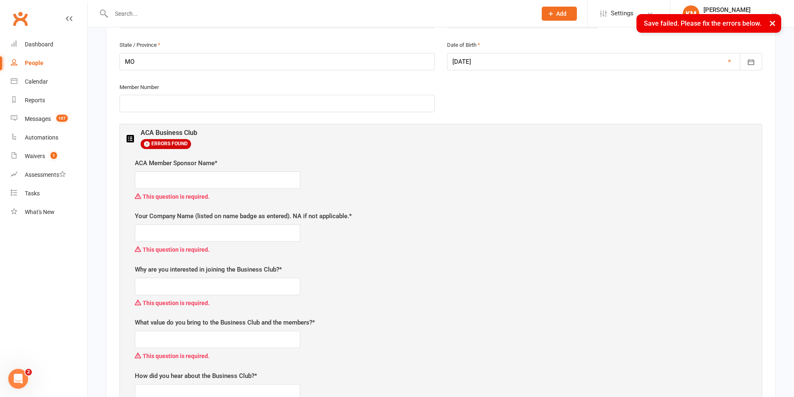
scroll to position [342, 0]
click at [190, 184] on input "text" at bounding box center [218, 180] width 166 height 17
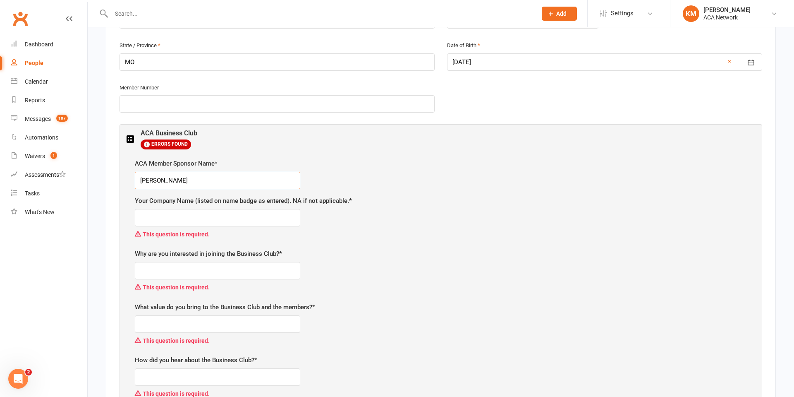
type input "[PERSON_NAME]"
click at [155, 221] on input "text" at bounding box center [218, 217] width 166 height 17
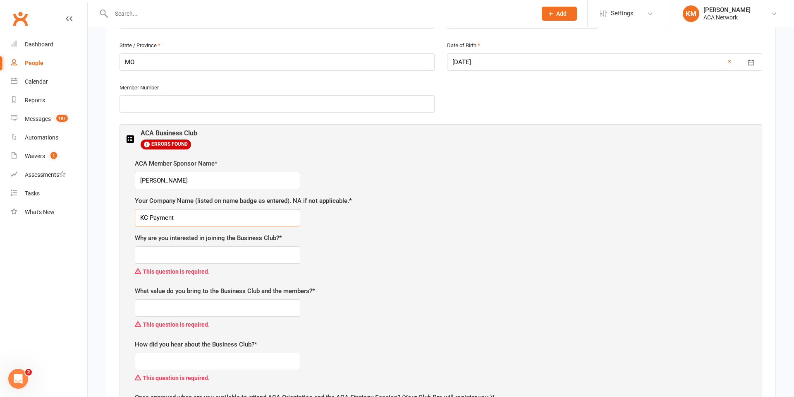
type input "KC Payment"
click at [157, 256] on input "text" at bounding box center [218, 254] width 166 height 17
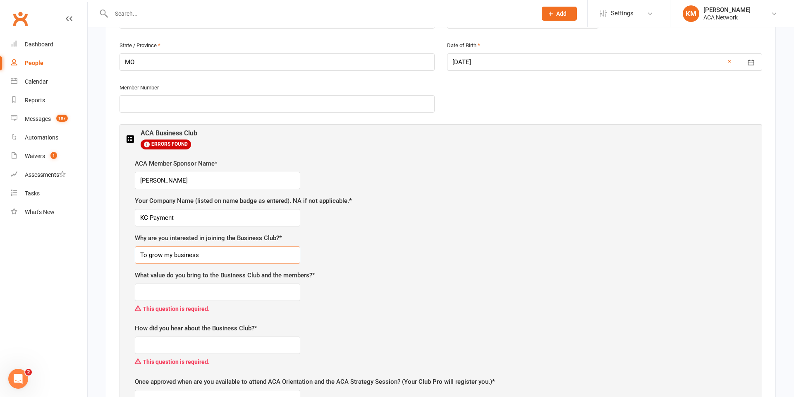
type input "To grow my business"
click at [147, 289] on input "text" at bounding box center [218, 291] width 166 height 17
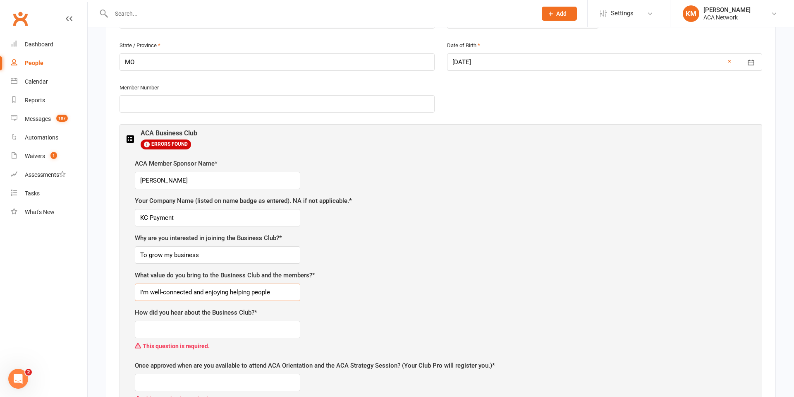
type input "I'm well-connected and enjoying helping people"
click at [155, 329] on input "text" at bounding box center [218, 329] width 166 height 17
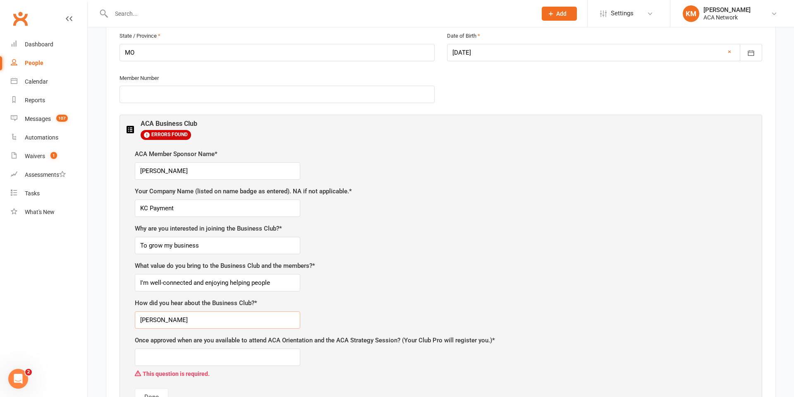
scroll to position [383, 0]
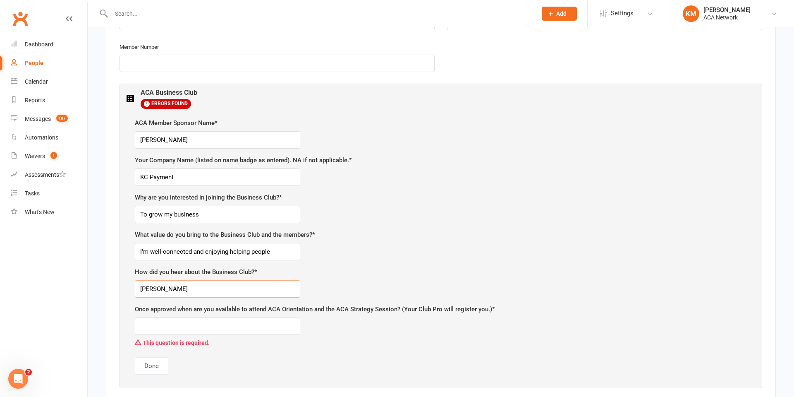
type input "[PERSON_NAME]"
click at [157, 324] on input "text" at bounding box center [218, 325] width 166 height 17
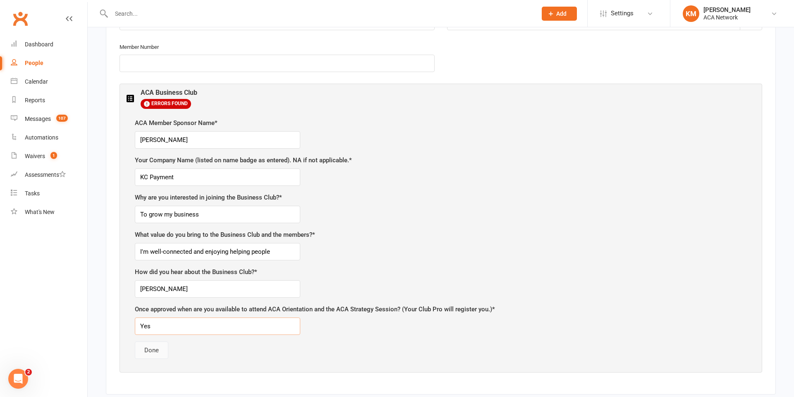
type input "Yes"
click at [149, 351] on button "Done" at bounding box center [152, 349] width 34 height 17
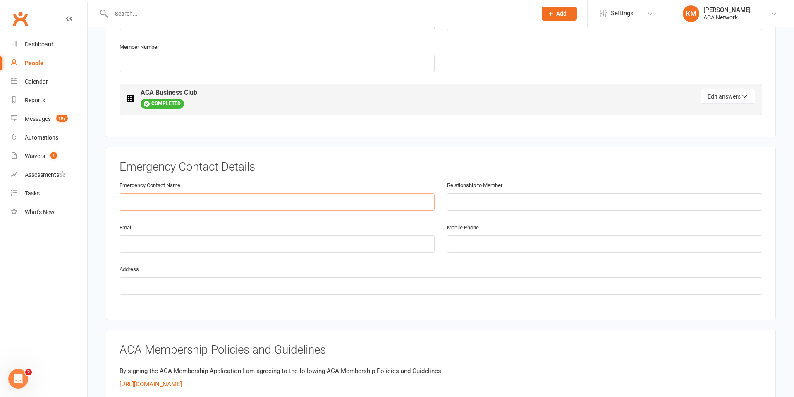
click at [166, 202] on input "text" at bounding box center [277, 201] width 315 height 17
type input "/"
type input "[PERSON_NAME]"
click at [460, 204] on input "text" at bounding box center [604, 201] width 315 height 17
type input "Spouse"
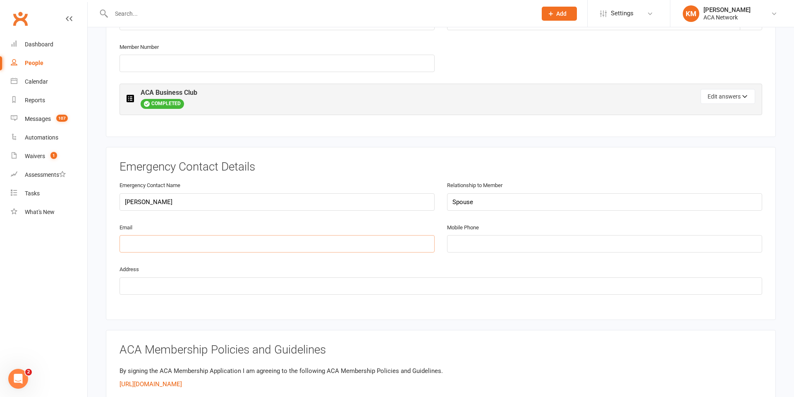
click at [142, 241] on input "email" at bounding box center [277, 243] width 315 height 17
type input "[PERSON_NAME][EMAIL_ADDRESS][DOMAIN_NAME]"
type input "8162104067"
click at [179, 287] on input "[STREET_ADDRESS]" at bounding box center [441, 285] width 643 height 17
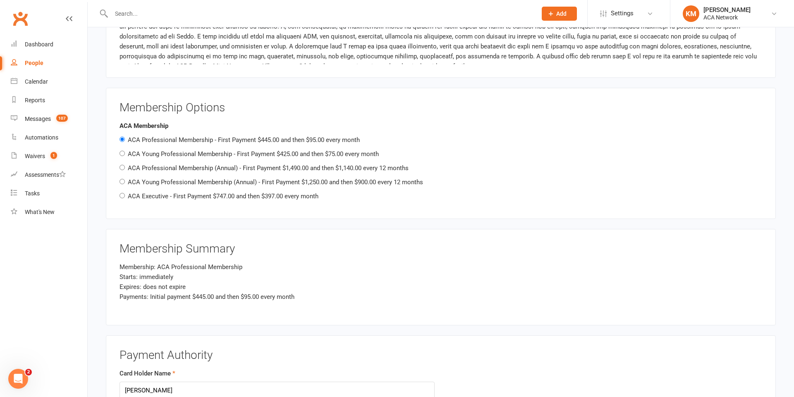
scroll to position [856, 0]
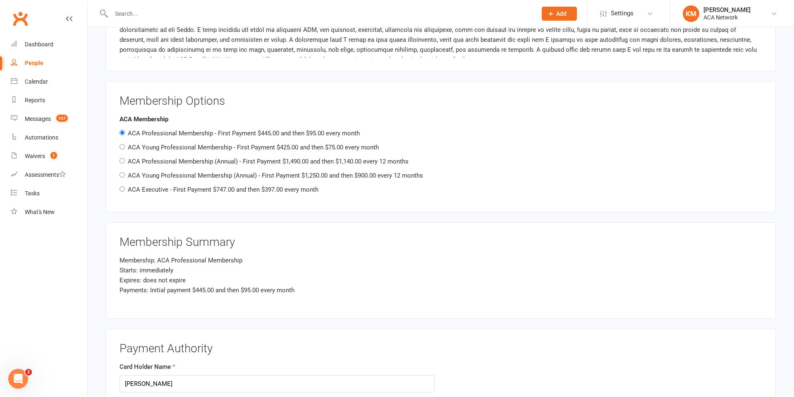
type input "[STREET_ADDRESS][US_STATE]"
drag, startPoint x: 123, startPoint y: 132, endPoint x: 136, endPoint y: 135, distance: 13.1
click at [123, 133] on input "ACA Professional Membership - First Payment $445.00 and then $95.00 every month" at bounding box center [122, 132] width 5 height 5
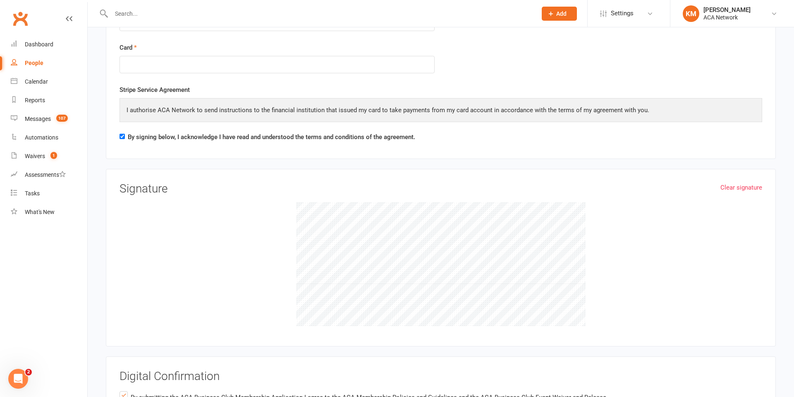
scroll to position [1304, 0]
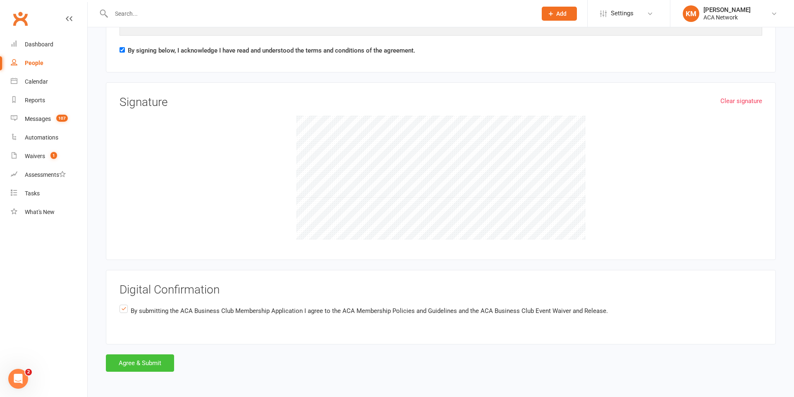
click at [138, 362] on button "Agree & Submit" at bounding box center [140, 362] width 68 height 17
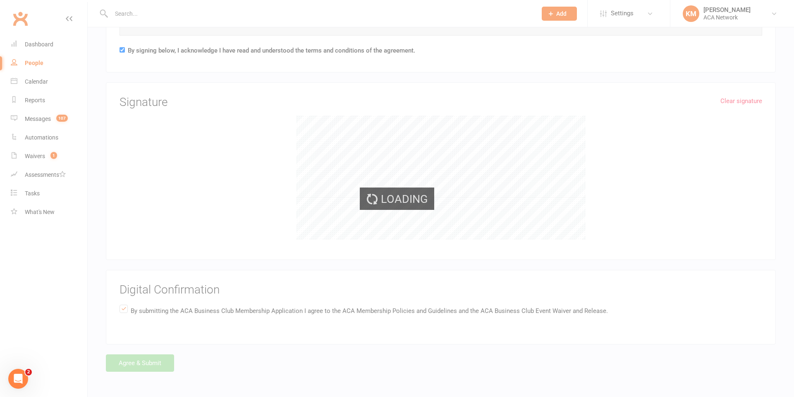
scroll to position [0, 0]
